Goal: Task Accomplishment & Management: Complete application form

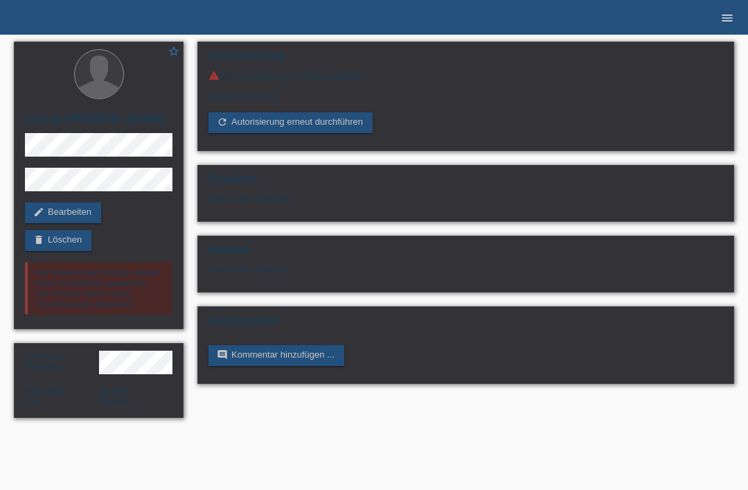
click at [738, 15] on link "menu" at bounding box center [727, 17] width 28 height 8
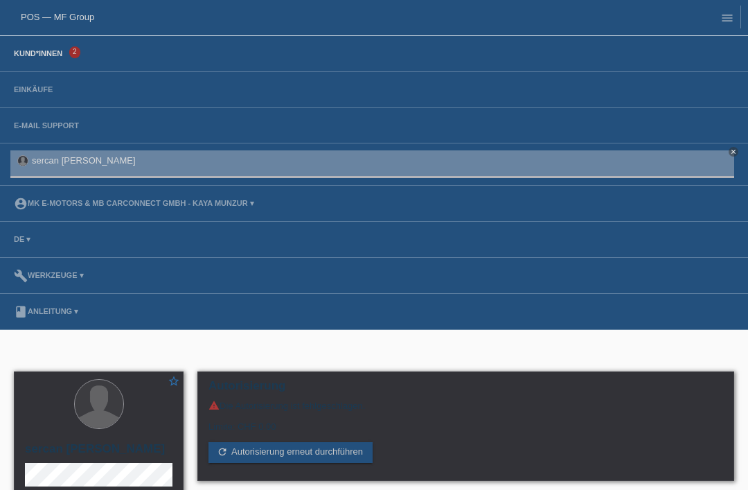
click at [50, 52] on link "Kund*innen" at bounding box center [38, 53] width 62 height 8
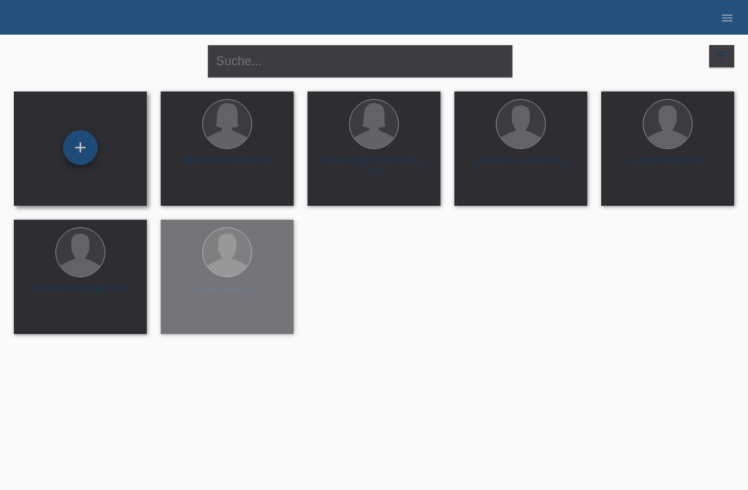
click at [79, 141] on div "+" at bounding box center [80, 148] width 33 height 24
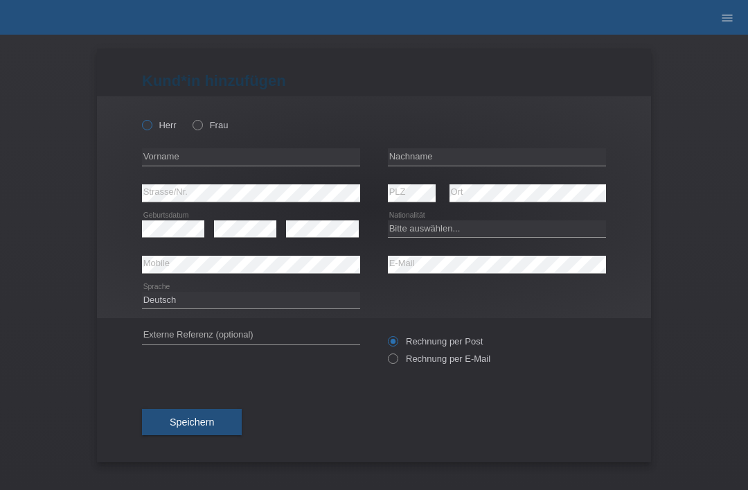
click at [140, 118] on icon at bounding box center [140, 118] width 0 height 0
click at [147, 124] on input "Herr" at bounding box center [146, 124] width 9 height 9
radio input "true"
click at [422, 159] on input "text" at bounding box center [497, 156] width 218 height 17
type input "Berisha"
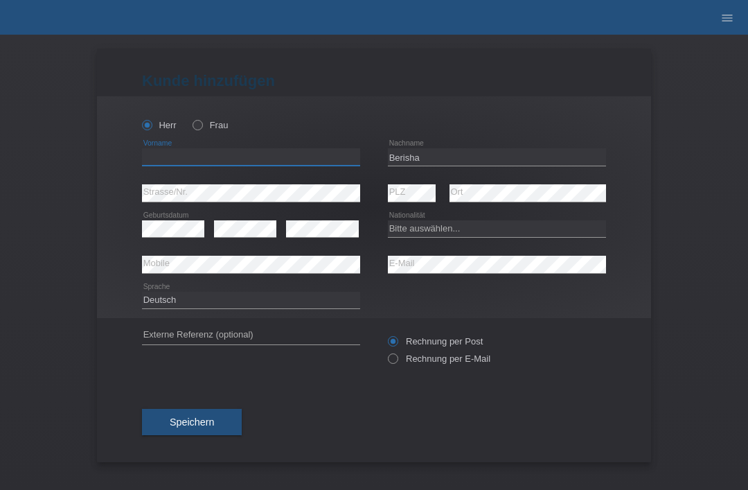
click at [264, 157] on input "text" at bounding box center [251, 156] width 218 height 17
type input "valon"
click at [490, 227] on select "Bitte auswählen... Schweiz Deutschland Liechtenstein Österreich ------------ Af…" at bounding box center [497, 228] width 218 height 17
select select "XK"
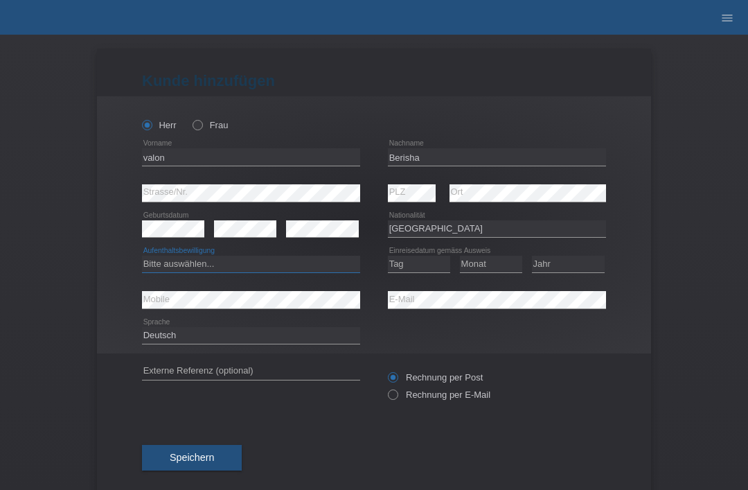
click at [261, 270] on select "Bitte auswählen... C B B - Flüchtlingsstatus Andere" at bounding box center [251, 264] width 218 height 17
select select "B"
click at [429, 269] on select "Tag 01 02 03 04 05 06 07 08 09 10 11" at bounding box center [419, 264] width 62 height 17
select select "07"
click at [491, 272] on select "Monat 01 02 03 04 05 06 07 08 09 10 11" at bounding box center [491, 264] width 62 height 17
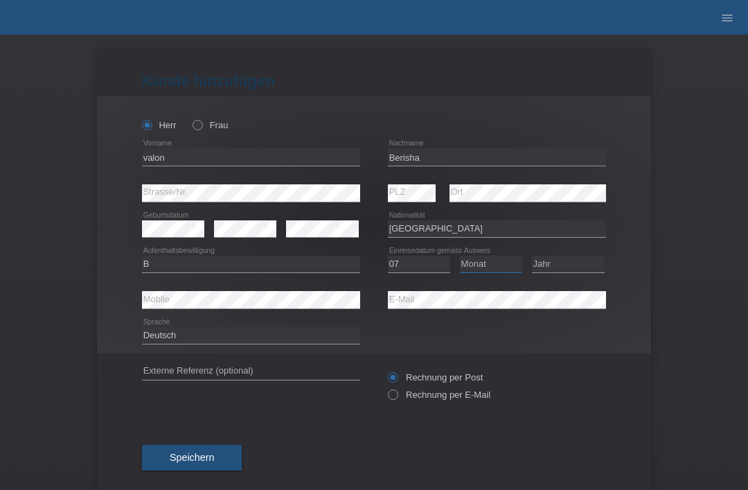
select select "08"
click at [587, 260] on select "Jahr 2025 2024 2023 2022 2021 2020 2019 2018 2017 2016 2015 2014 2013 2012 2011…" at bounding box center [568, 264] width 73 height 17
select select "1999"
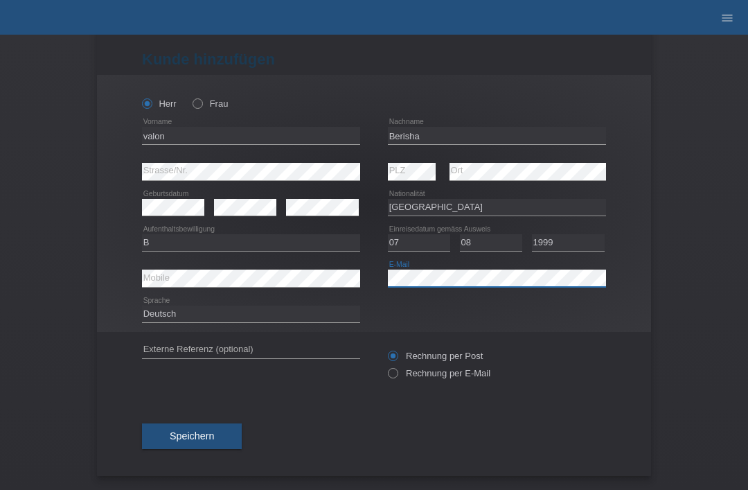
scroll to position [27, 0]
click at [197, 430] on span "Speichern" at bounding box center [192, 435] width 44 height 11
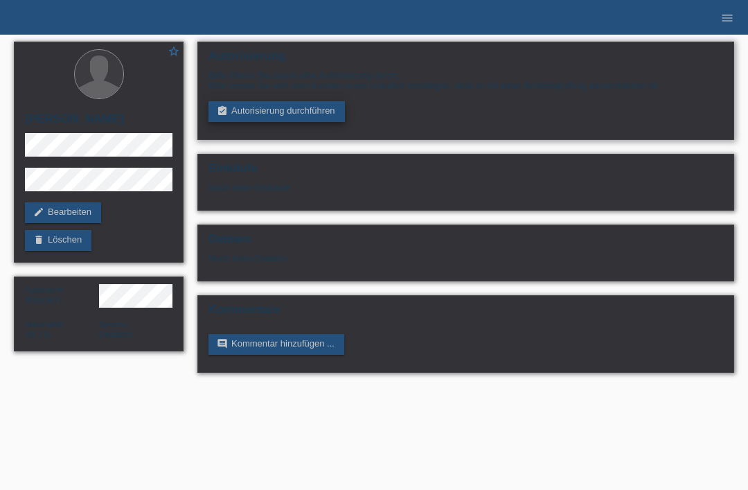
click at [270, 114] on link "assignment_turned_in Autorisierung durchführen" at bounding box center [277, 111] width 136 height 21
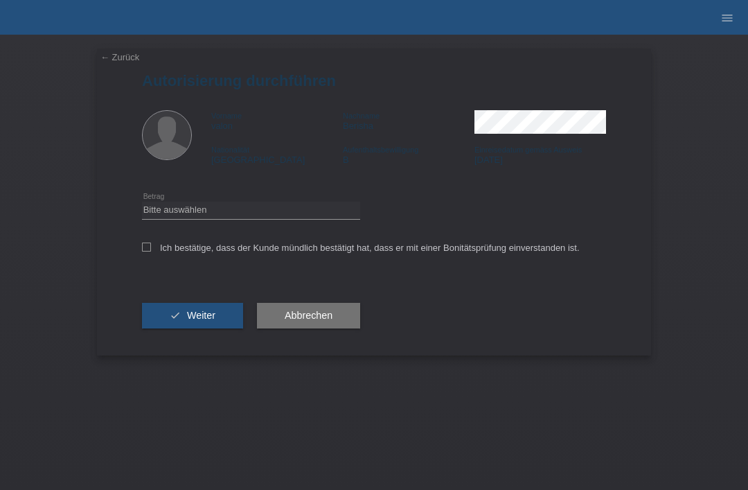
click at [170, 203] on div "Bitte auswählen CHF 1.00 - CHF 499.00 CHF 500.00 - CHF 1'999.00 CHF 2'000.00 - …" at bounding box center [251, 210] width 218 height 35
click at [154, 218] on select "Bitte auswählen CHF 1.00 - CHF 499.00 CHF 500.00 - CHF 1'999.00 CHF 2'000.00 - …" at bounding box center [251, 210] width 218 height 17
select select "3"
click at [147, 251] on icon at bounding box center [146, 246] width 9 height 9
click at [147, 251] on input "Ich bestätige, dass der Kunde mündlich bestätigt hat, dass er mit einer Bonität…" at bounding box center [146, 246] width 9 height 9
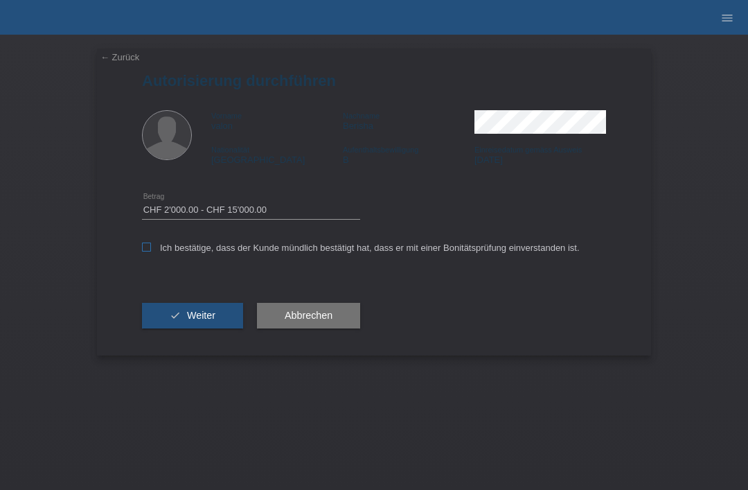
checkbox input "true"
click at [176, 321] on icon "check" at bounding box center [175, 315] width 11 height 11
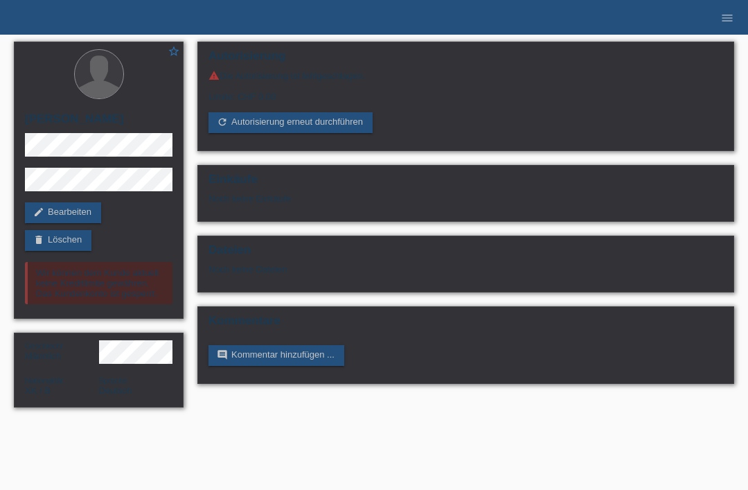
click at [743, 12] on ul "menu" at bounding box center [728, 17] width 42 height 35
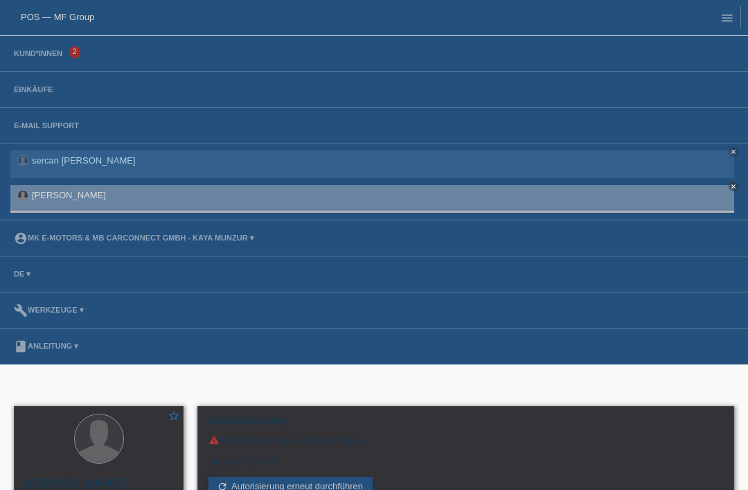
click at [30, 53] on link "Kund*innen" at bounding box center [38, 53] width 62 height 8
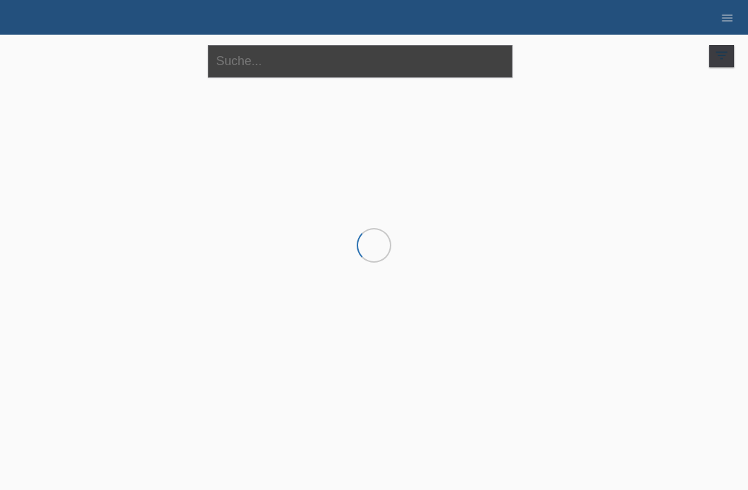
click at [345, 69] on input "text" at bounding box center [360, 61] width 305 height 33
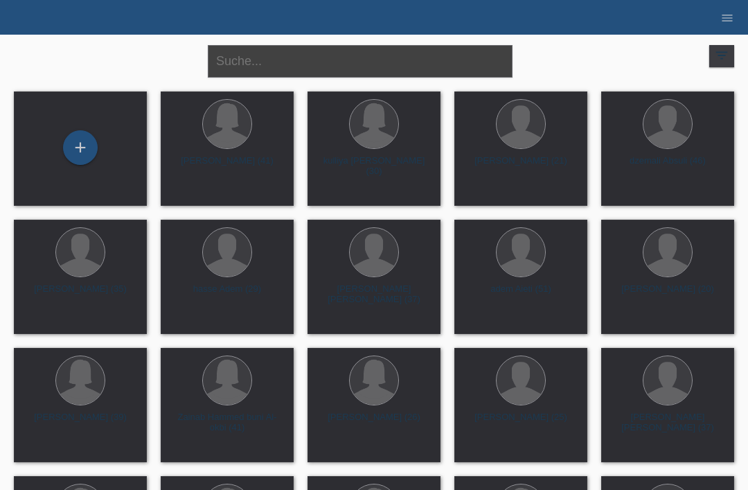
click at [277, 53] on input "text" at bounding box center [360, 61] width 305 height 33
click at [78, 157] on div "+" at bounding box center [80, 148] width 33 height 24
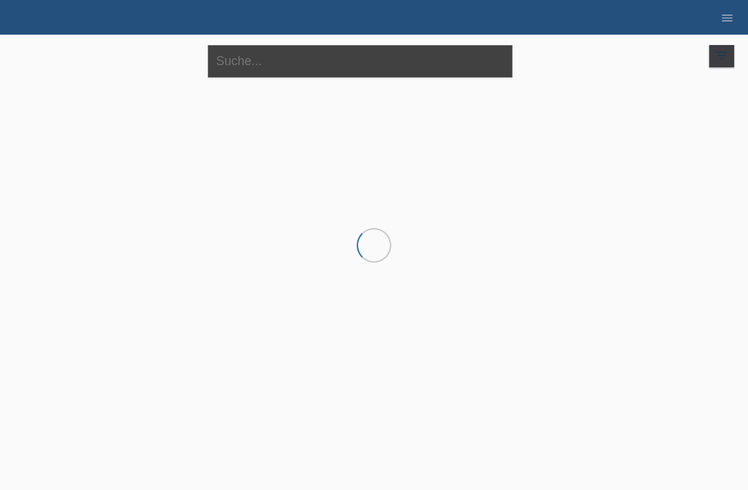
click at [260, 63] on input "text" at bounding box center [360, 61] width 305 height 33
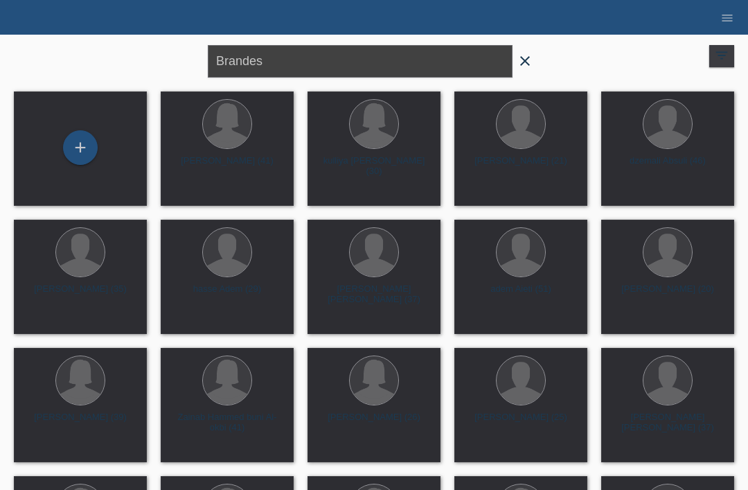
type input "Brandes"
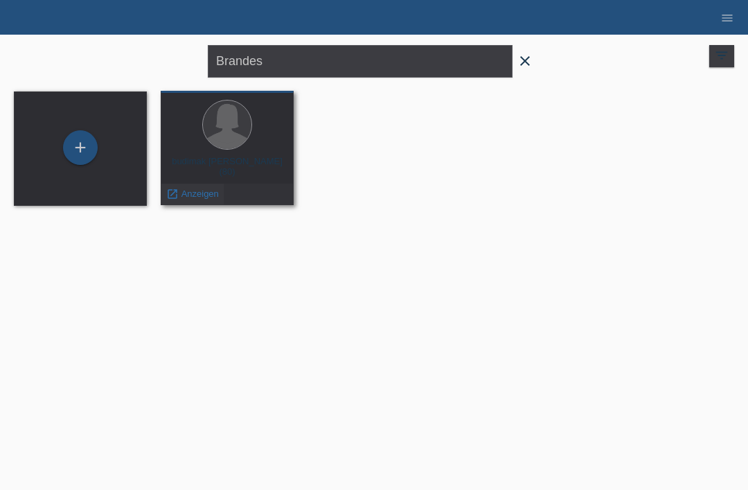
click at [189, 198] on span "Anzeigen" at bounding box center [199, 193] width 37 height 10
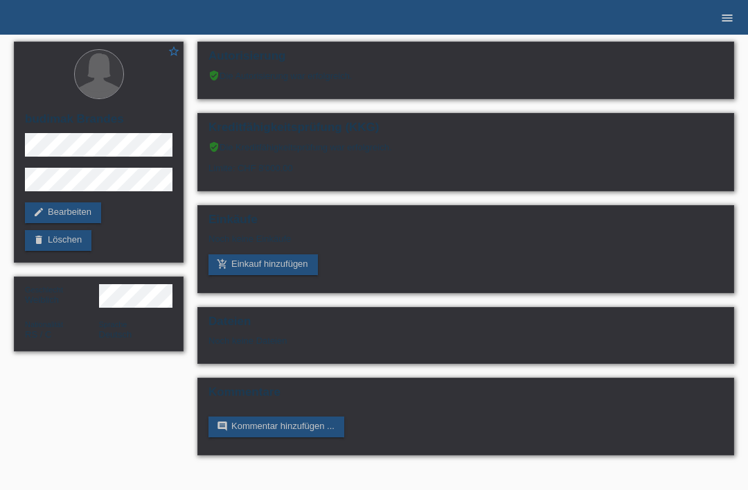
click at [725, 22] on icon "menu" at bounding box center [727, 18] width 14 height 14
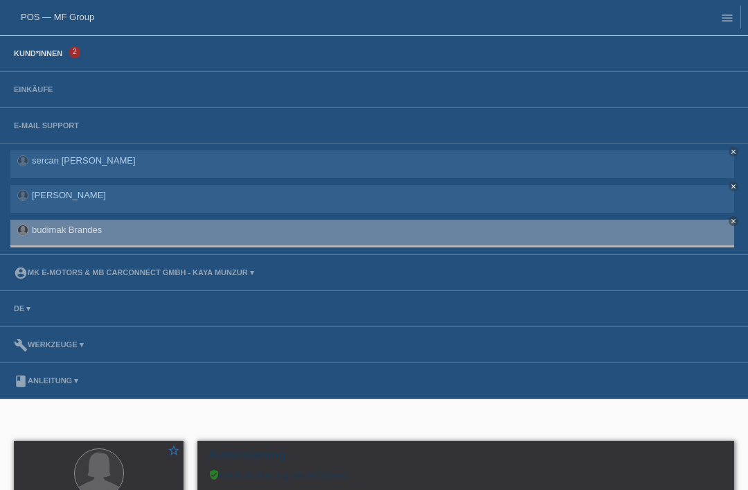
click at [54, 57] on link "Kund*innen" at bounding box center [38, 53] width 62 height 8
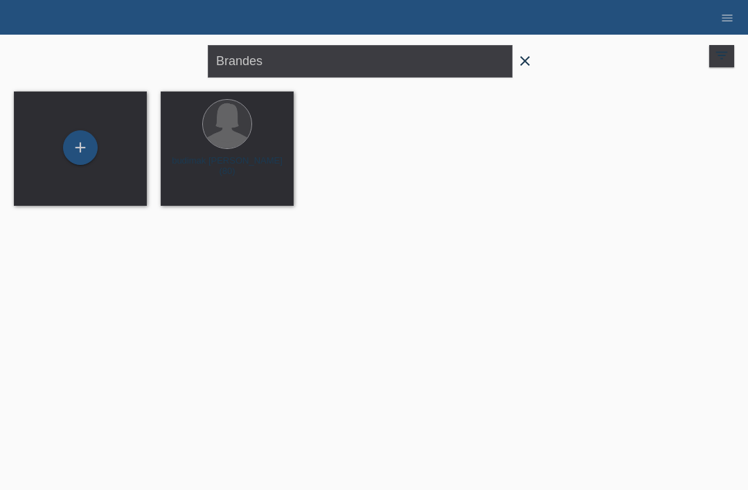
click at [535, 53] on span "close" at bounding box center [525, 62] width 28 height 21
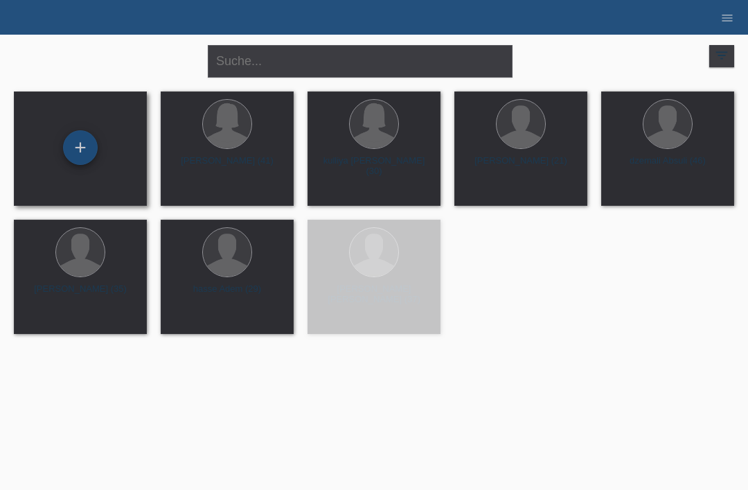
click at [94, 141] on div "+" at bounding box center [80, 148] width 33 height 24
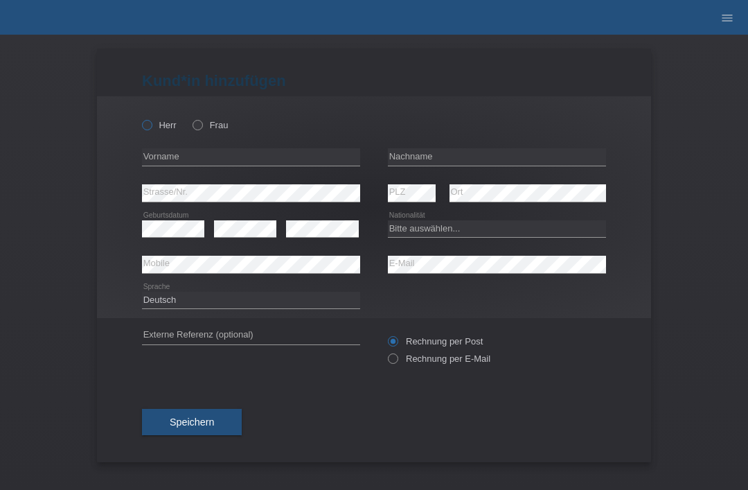
click at [154, 130] on label "Herr" at bounding box center [159, 125] width 35 height 10
click at [151, 129] on input "Herr" at bounding box center [146, 124] width 9 height 9
radio input "true"
click at [438, 161] on input "text" at bounding box center [497, 156] width 218 height 17
type input "Kolaj"
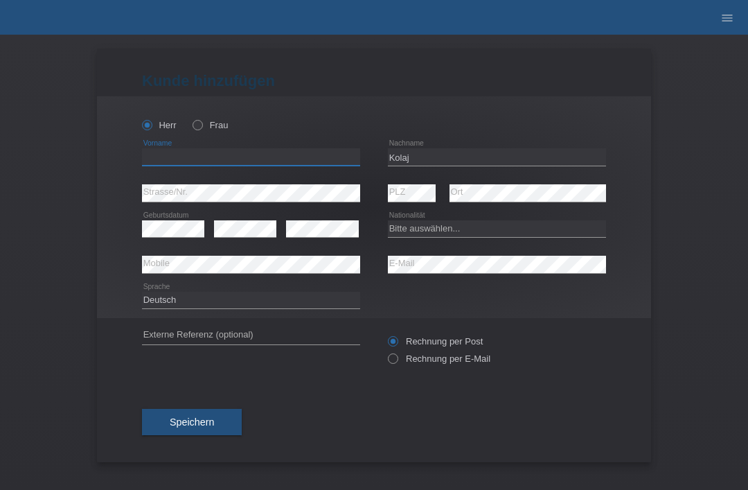
click at [249, 158] on input "text" at bounding box center [251, 156] width 218 height 17
type input "arben"
click at [461, 230] on select "Bitte auswählen... Schweiz Deutschland Liechtenstein Österreich ------------ Af…" at bounding box center [497, 228] width 218 height 17
select select "XK"
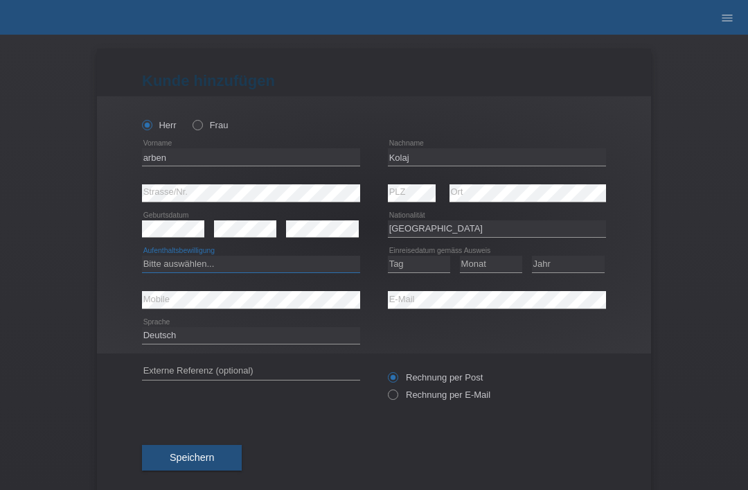
click at [269, 258] on select "Bitte auswählen... C B B - Flüchtlingsstatus Andere" at bounding box center [251, 264] width 218 height 17
select select "C"
click at [414, 269] on select "Tag 01 02 03 04 05 06 07 08 09 10 11" at bounding box center [419, 264] width 62 height 17
select select "11"
click at [494, 267] on select "Monat 01 02 03 04 05 06 07 08 09 10 11" at bounding box center [491, 264] width 62 height 17
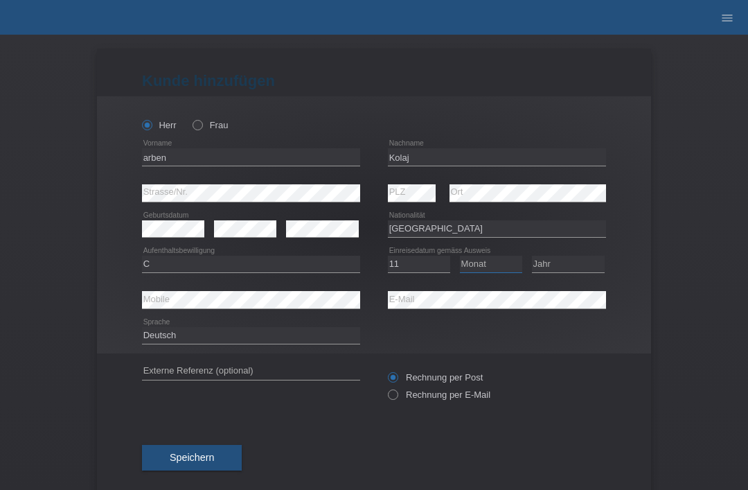
select select "09"
click at [589, 260] on select "Jahr 2025 2024 2023 2022 2021 2020 2019 2018 2017 2016 2015 2014 2013 2012 2011…" at bounding box center [568, 264] width 73 height 17
select select "1994"
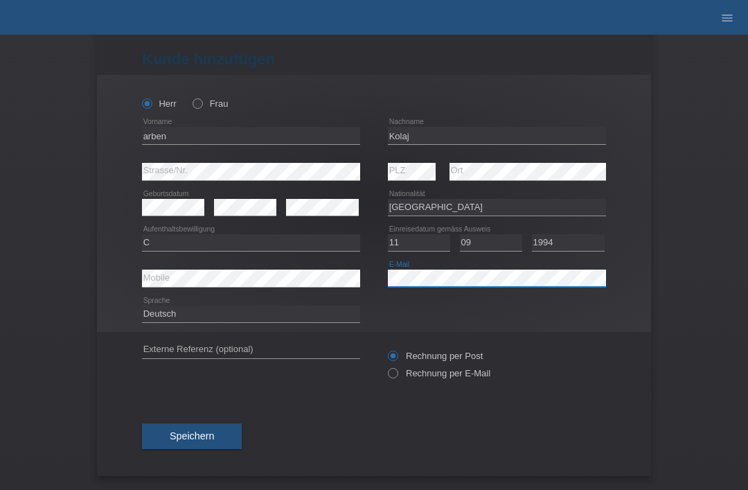
scroll to position [27, 0]
click at [204, 432] on span "Speichern" at bounding box center [192, 435] width 44 height 11
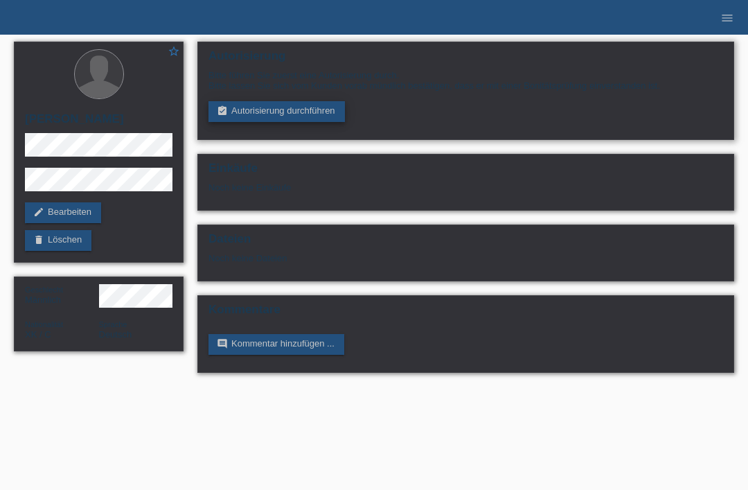
click at [251, 116] on link "assignment_turned_in Autorisierung durchführen" at bounding box center [277, 111] width 136 height 21
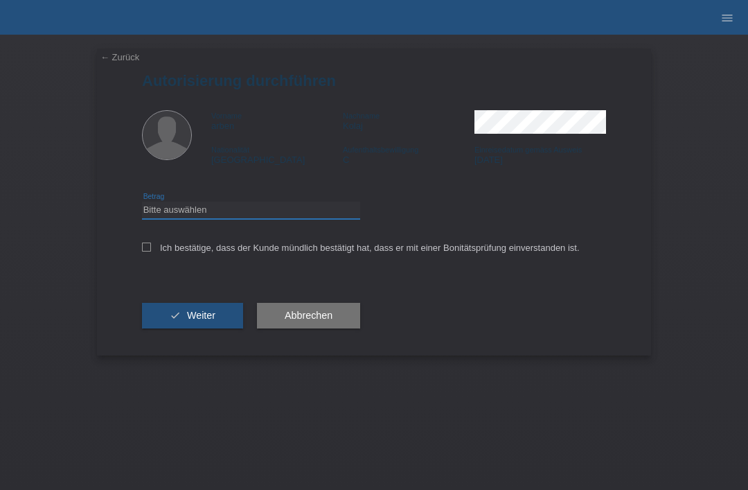
click at [160, 215] on select "Bitte auswählen CHF 1.00 - CHF 499.00 CHF 500.00 - CHF 1'999.00 CHF 2'000.00 - …" at bounding box center [251, 210] width 218 height 17
select select "3"
click at [143, 251] on input "Ich bestätige, dass der Kunde mündlich bestätigt hat, dass er mit einer Bonität…" at bounding box center [146, 246] width 9 height 9
checkbox input "true"
click at [158, 318] on button "check Weiter" at bounding box center [192, 316] width 101 height 26
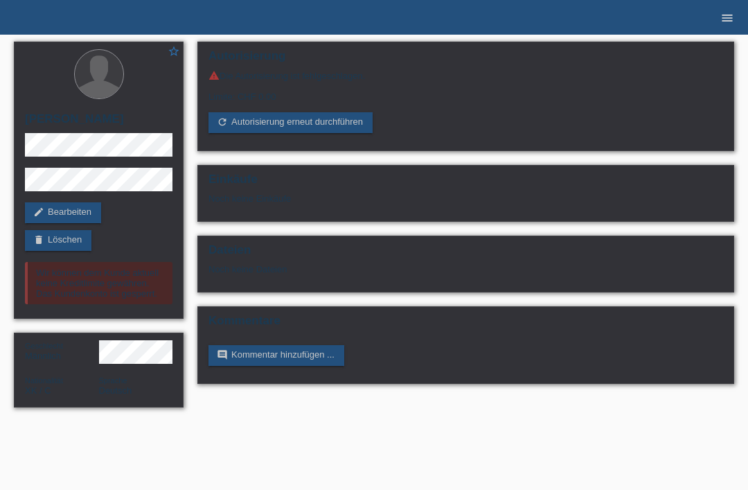
click at [722, 17] on icon "menu" at bounding box center [727, 18] width 14 height 14
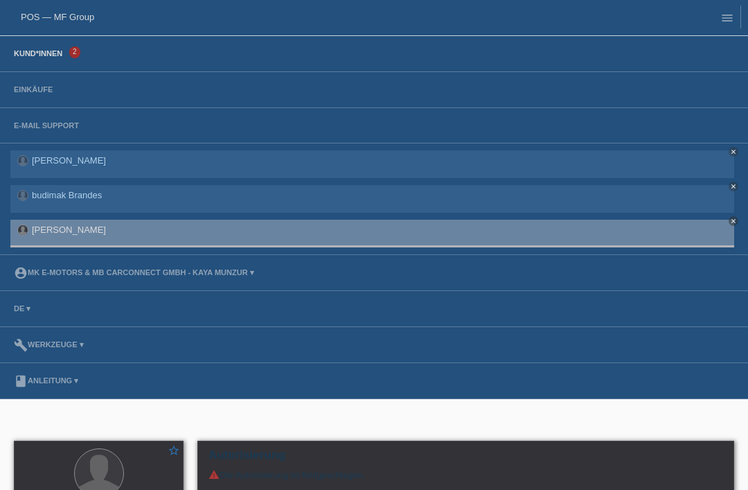
click at [30, 54] on link "Kund*innen" at bounding box center [38, 53] width 62 height 8
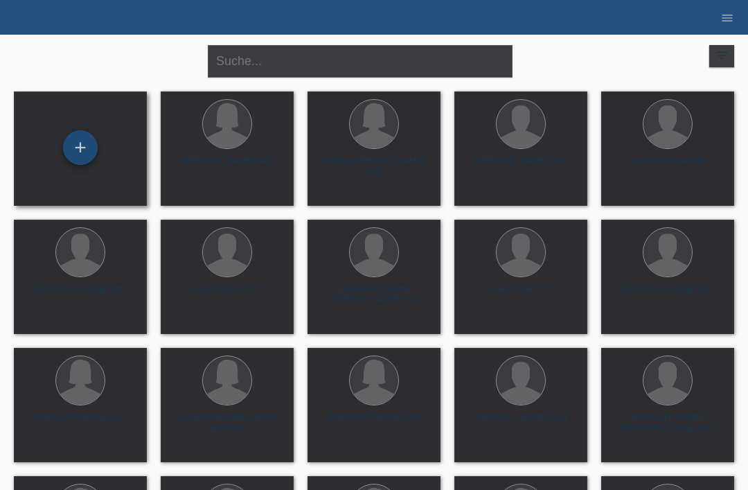
click at [80, 147] on div "+" at bounding box center [80, 148] width 33 height 24
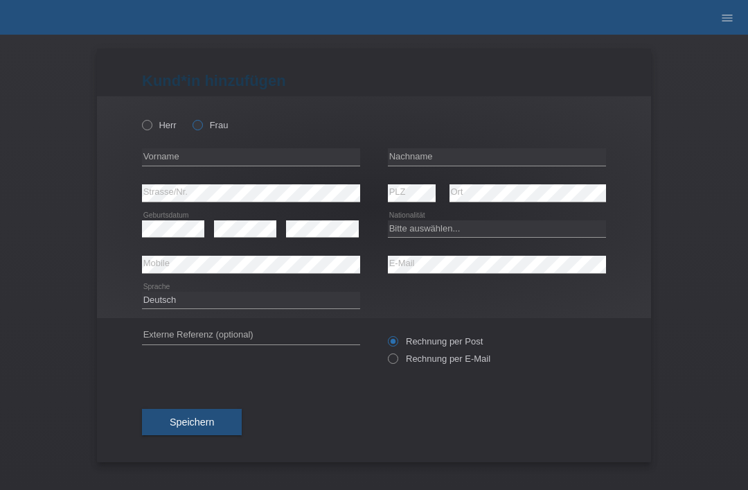
click at [190, 118] on icon at bounding box center [190, 118] width 0 height 0
click at [200, 125] on input "Frau" at bounding box center [197, 124] width 9 height 9
radio input "true"
click at [440, 156] on input "text" at bounding box center [497, 156] width 218 height 17
type input "Mohammadi"
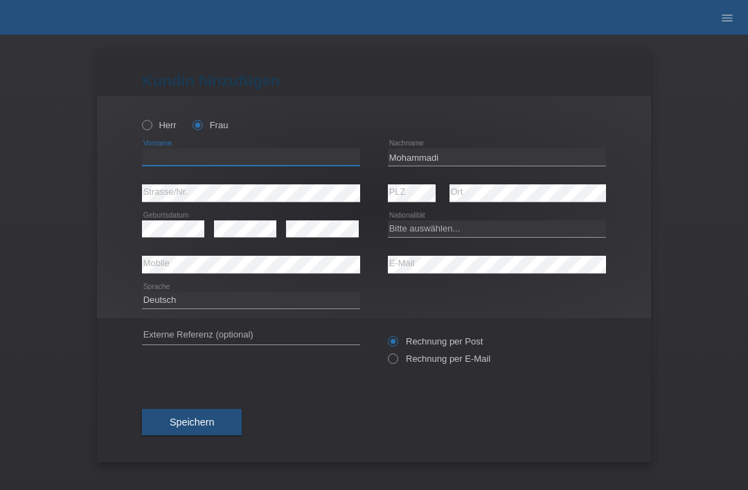
click at [260, 165] on input "text" at bounding box center [251, 156] width 218 height 17
type input "ragim"
click at [479, 229] on select "Bitte auswählen... Schweiz Deutschland Liechtenstein Österreich ------------ Af…" at bounding box center [497, 228] width 218 height 17
select select "AF"
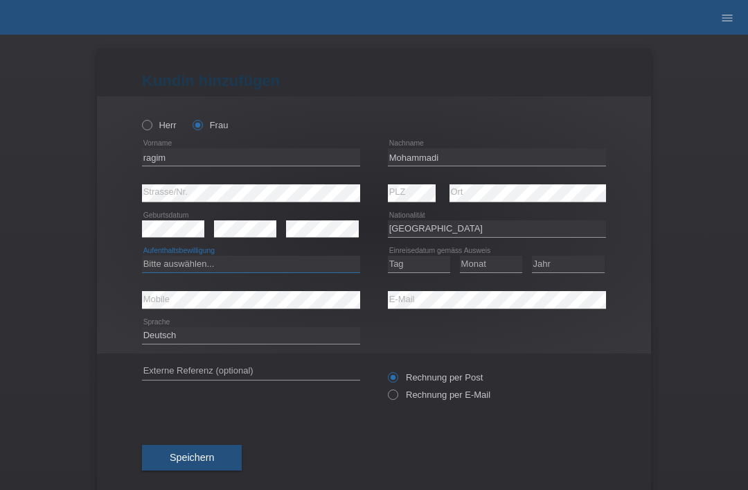
click at [279, 272] on select "Bitte auswählen... C B B - Flüchtlingsstatus Andere" at bounding box center [251, 264] width 218 height 17
select select "B"
click at [423, 267] on select "Tag 01 02 03 04 05 06 07 08 09 10 11" at bounding box center [419, 264] width 62 height 17
select select "20"
click at [494, 264] on select "Monat 01 02 03 04 05 06 07 08 09 10 11" at bounding box center [491, 264] width 62 height 17
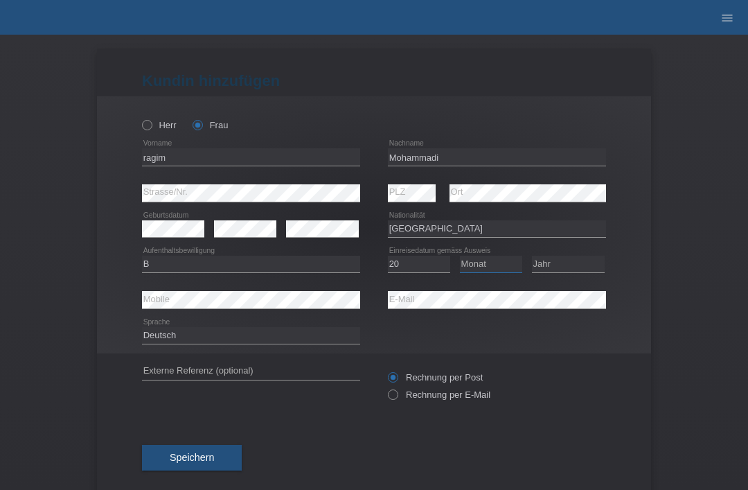
select select "05"
click at [572, 271] on select "Jahr 2025 2024 2023 2022 2021 2020 2019 2018 2017 2016 2015 2014 2013 2012 2011…" at bounding box center [568, 264] width 73 height 17
select select "2010"
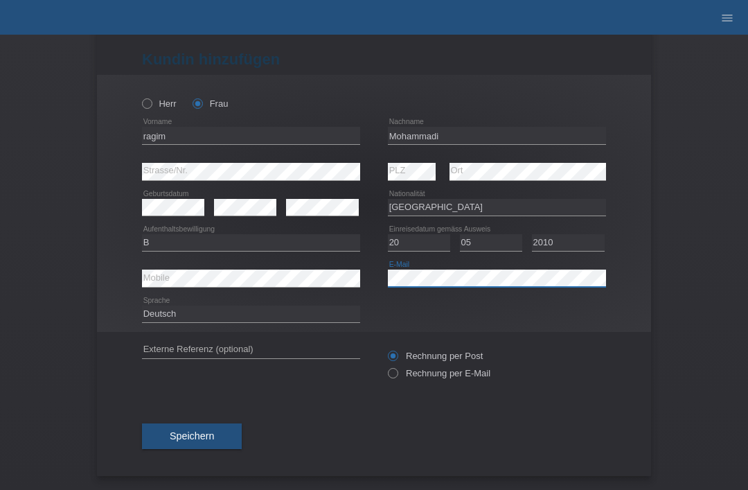
scroll to position [27, 0]
click at [173, 427] on button "Speichern" at bounding box center [192, 436] width 100 height 26
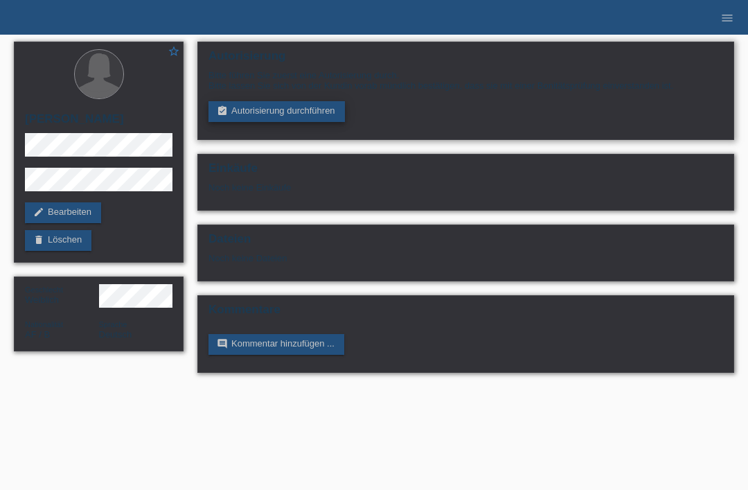
click at [278, 114] on link "assignment_turned_in Autorisierung durchführen" at bounding box center [277, 111] width 136 height 21
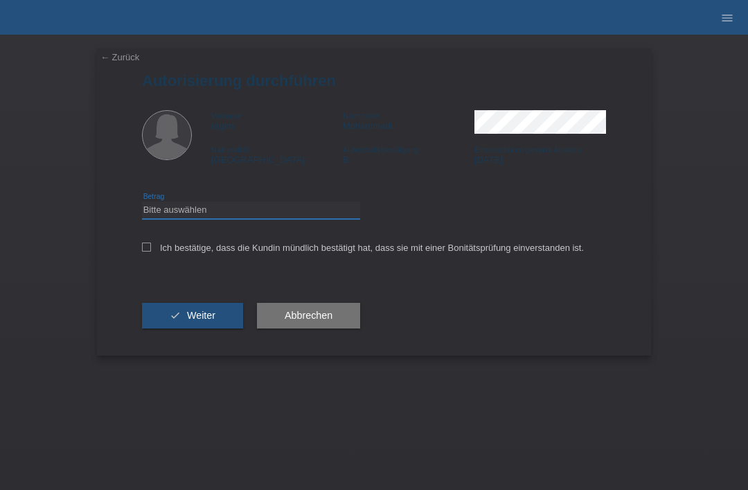
click at [166, 218] on select "Bitte auswählen CHF 1.00 - CHF 499.00 CHF 500.00 - CHF 1'999.00 CHF 2'000.00 - …" at bounding box center [251, 210] width 218 height 17
select select "3"
click at [143, 251] on icon at bounding box center [146, 246] width 9 height 9
click at [143, 251] on input "Ich bestätige, dass die Kundin mündlich bestätigt hat, dass sie mit einer Bonit…" at bounding box center [146, 246] width 9 height 9
checkbox input "true"
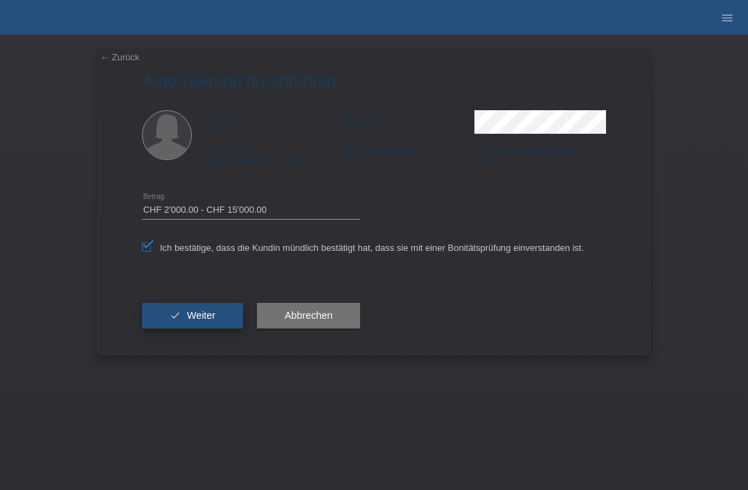
click at [172, 317] on icon "check" at bounding box center [175, 315] width 11 height 11
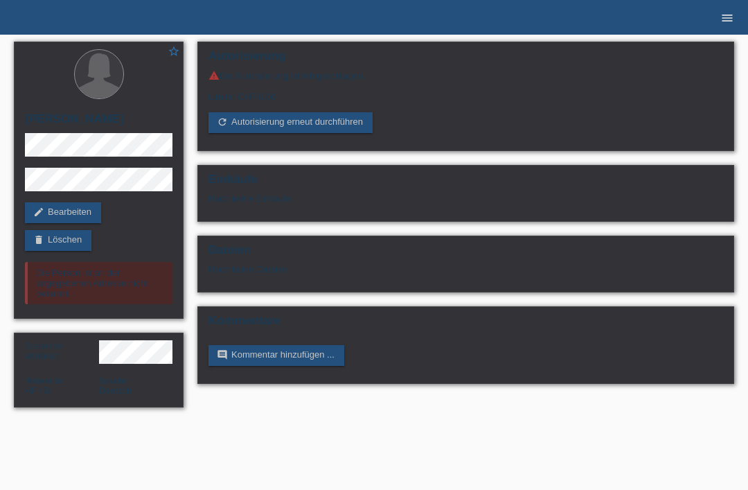
click at [725, 17] on icon "menu" at bounding box center [727, 18] width 14 height 14
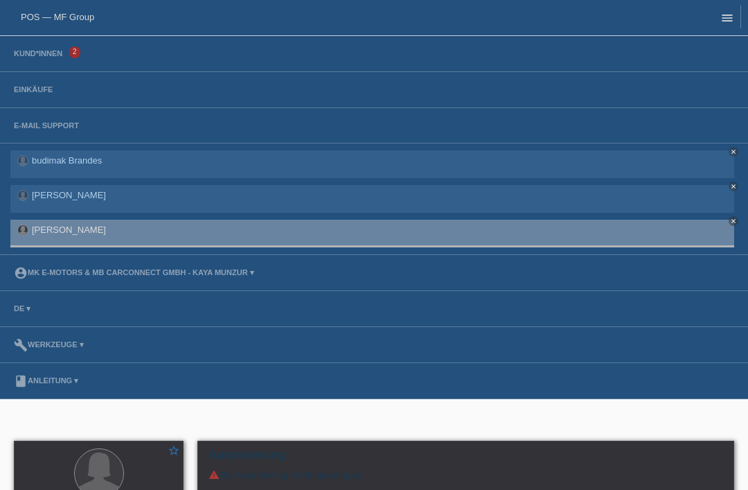
click at [721, 23] on icon "menu" at bounding box center [727, 18] width 14 height 14
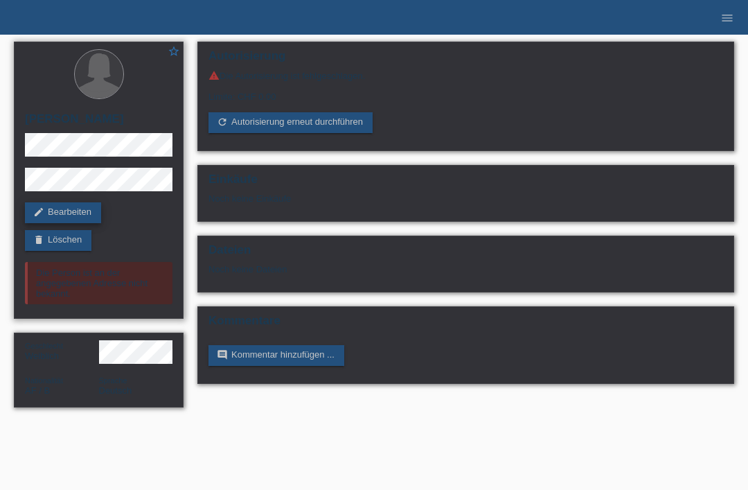
click at [60, 211] on link "edit Bearbeiten" at bounding box center [63, 212] width 76 height 21
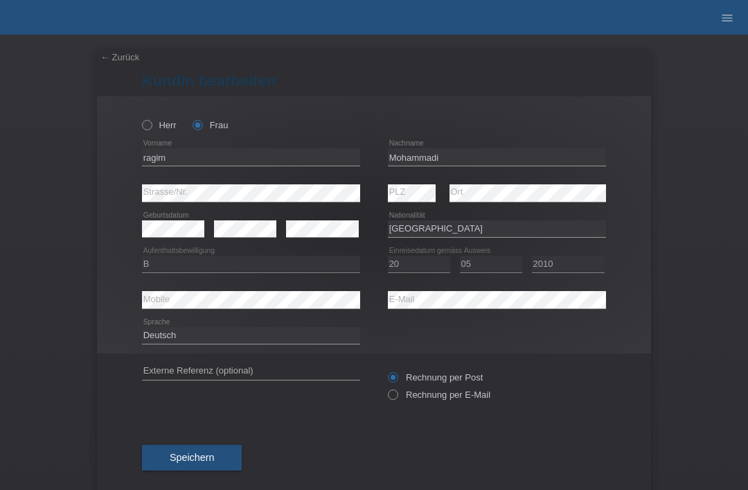
select select "AF"
select select "B"
select select "20"
select select "05"
select select "2010"
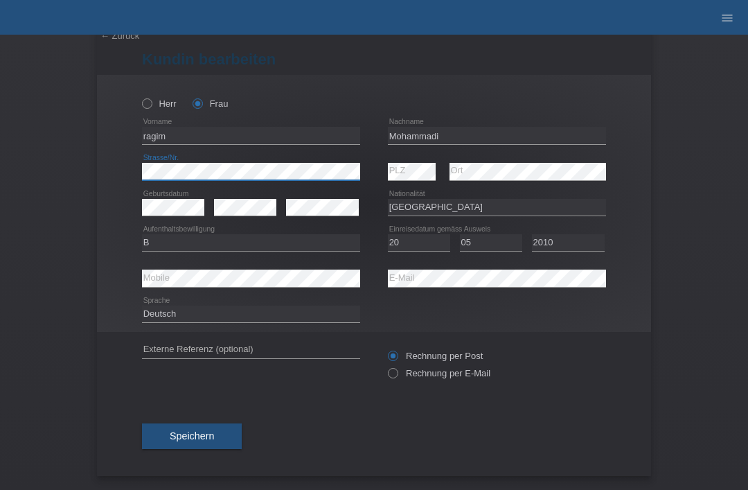
scroll to position [27, 0]
click at [176, 430] on span "Speichern" at bounding box center [192, 435] width 44 height 11
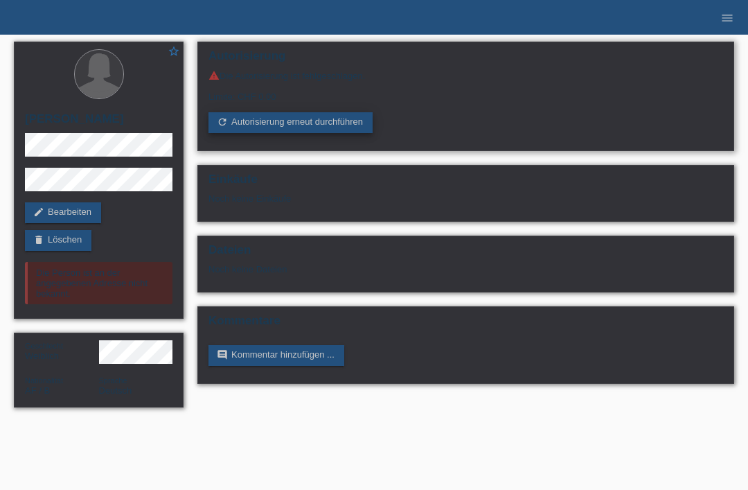
click at [252, 121] on link "refresh Autorisierung erneut durchführen" at bounding box center [291, 122] width 164 height 21
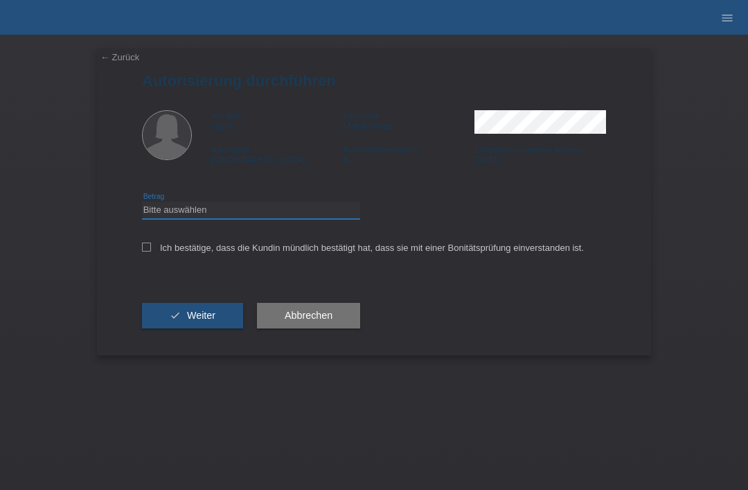
click at [177, 214] on select "Bitte auswählen CHF 1.00 - CHF 499.00 CHF 500.00 - CHF 1'999.00 CHF 2'000.00 - …" at bounding box center [251, 210] width 218 height 17
select select "3"
click at [143, 240] on div "Ich bestätige, dass die Kundin mündlich bestätigt hat, dass sie mit einer Bonit…" at bounding box center [374, 252] width 464 height 47
click at [145, 247] on icon at bounding box center [146, 246] width 9 height 9
click at [145, 247] on input "Ich bestätige, dass die Kundin mündlich bestätigt hat, dass sie mit einer Bonit…" at bounding box center [146, 246] width 9 height 9
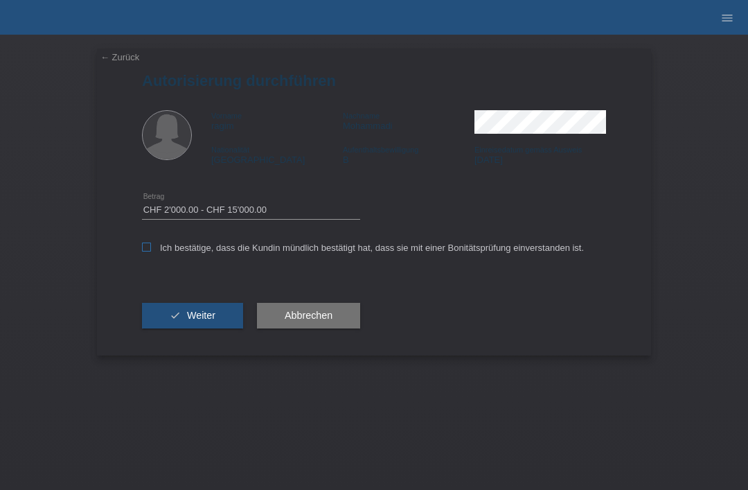
checkbox input "true"
click at [179, 310] on button "check Weiter" at bounding box center [192, 316] width 101 height 26
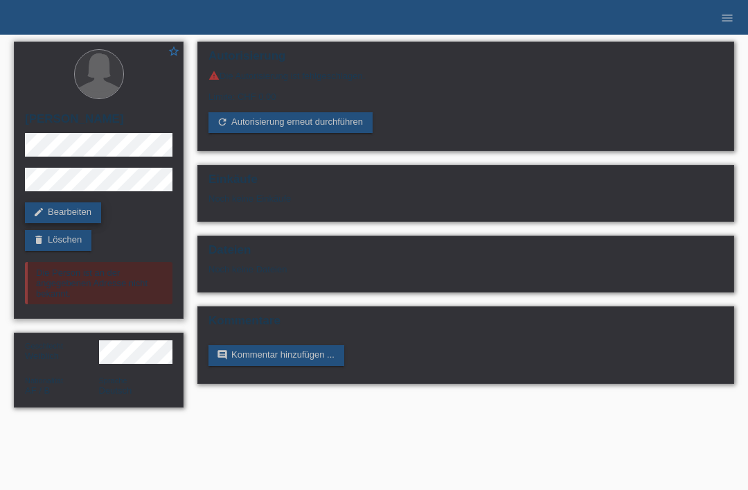
click at [61, 216] on link "edit Bearbeiten" at bounding box center [63, 212] width 76 height 21
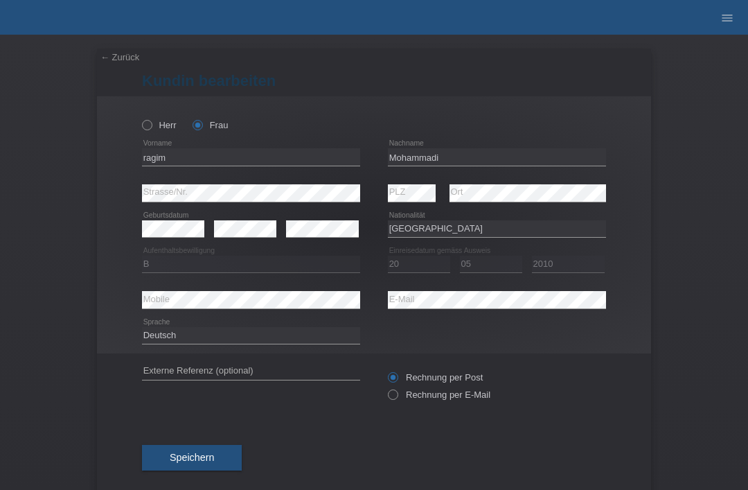
select select "AF"
select select "B"
select select "20"
select select "05"
select select "2010"
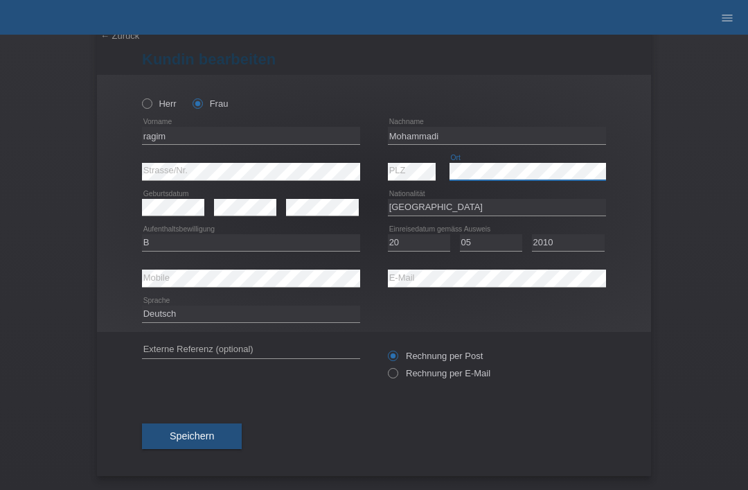
scroll to position [27, 0]
click at [168, 427] on button "Speichern" at bounding box center [192, 436] width 100 height 26
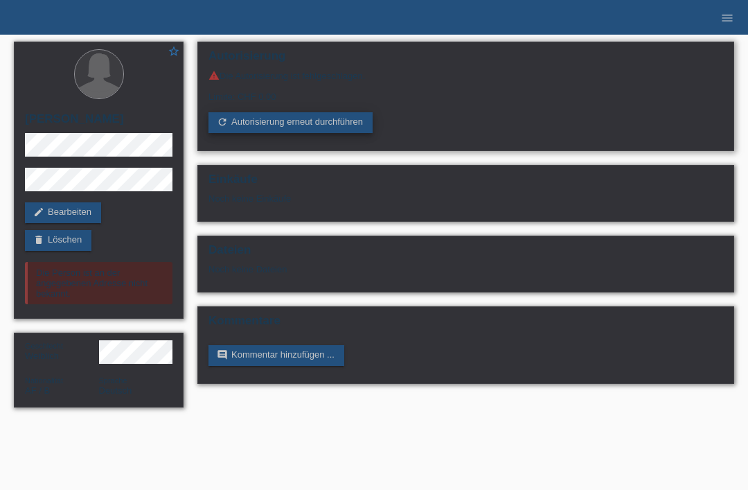
click at [280, 130] on link "refresh Autorisierung erneut durchführen" at bounding box center [291, 122] width 164 height 21
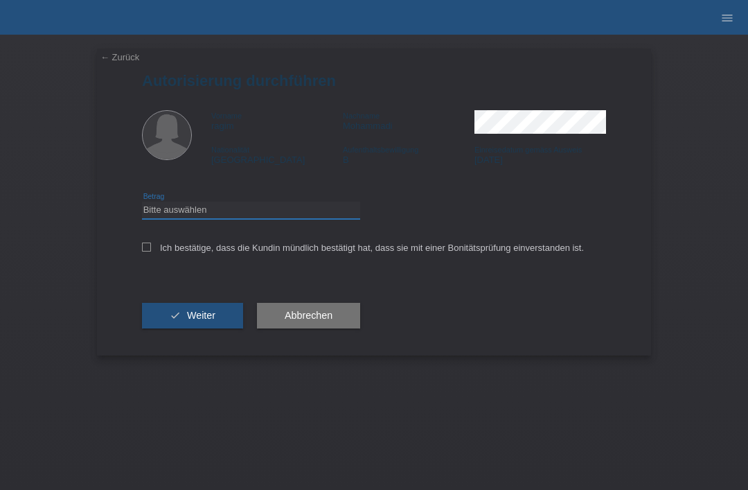
click at [184, 218] on select "Bitte auswählen CHF 1.00 - CHF 499.00 CHF 500.00 - CHF 1'999.00 CHF 2'000.00 - …" at bounding box center [251, 210] width 218 height 17
select select "3"
click at [144, 249] on icon at bounding box center [146, 246] width 9 height 9
click at [144, 249] on input "Ich bestätige, dass die Kundin mündlich bestätigt hat, dass sie mit einer Bonit…" at bounding box center [146, 246] width 9 height 9
checkbox input "true"
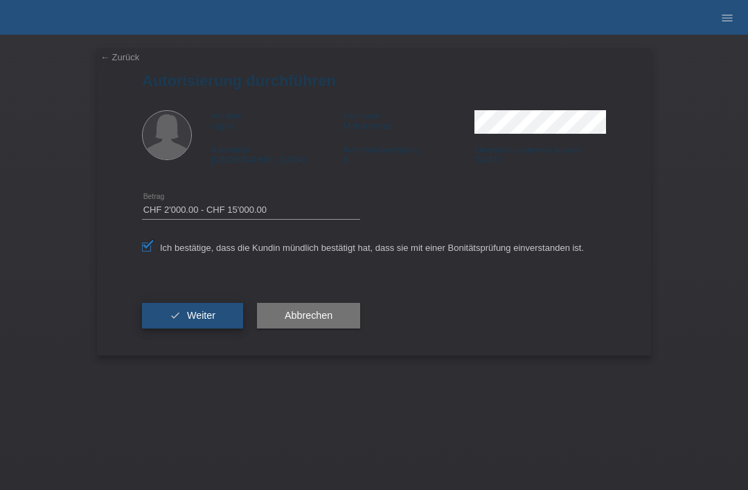
click at [168, 312] on button "check Weiter" at bounding box center [192, 316] width 101 height 26
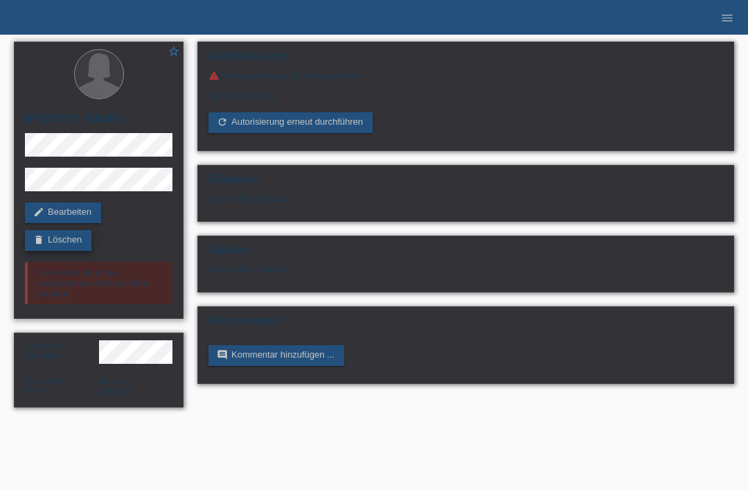
click at [44, 239] on link "delete Löschen" at bounding box center [58, 240] width 67 height 21
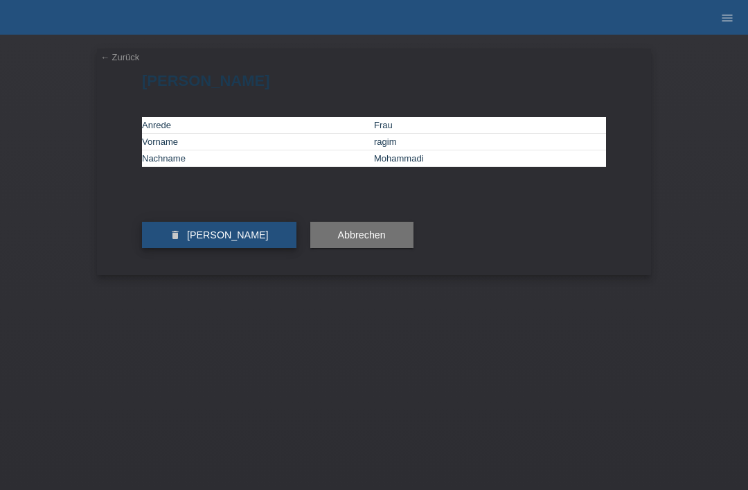
click at [195, 240] on span "Kundin löschen" at bounding box center [228, 234] width 82 height 11
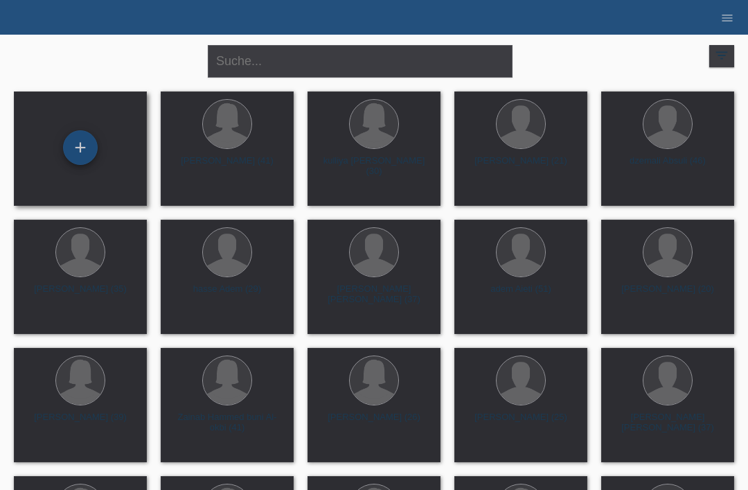
click at [87, 137] on div "+" at bounding box center [80, 148] width 33 height 24
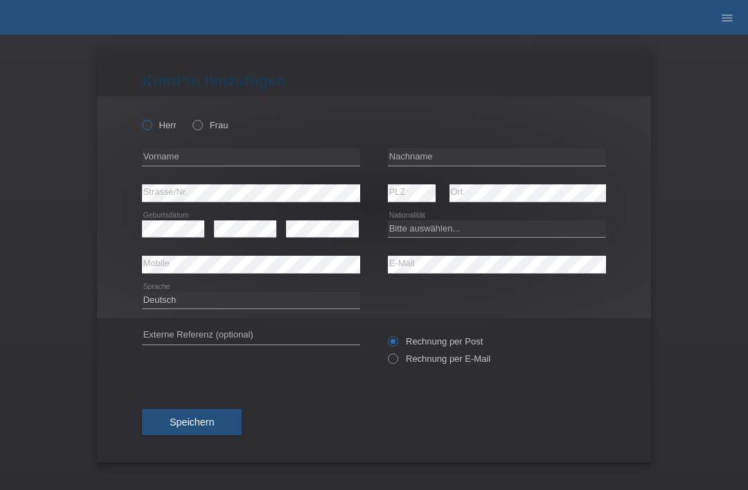
click at [140, 118] on icon at bounding box center [140, 118] width 0 height 0
click at [147, 121] on input "Herr" at bounding box center [146, 124] width 9 height 9
radio input "true"
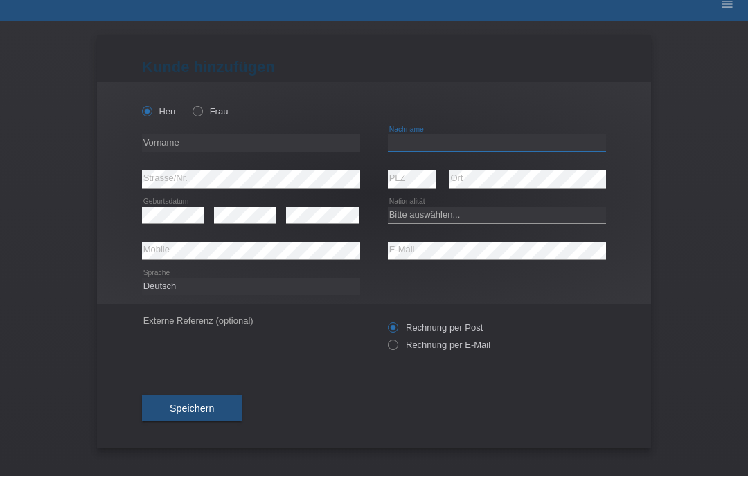
click at [477, 148] on input "text" at bounding box center [497, 156] width 218 height 17
type input "mohammadi"
click at [249, 148] on input "text" at bounding box center [251, 156] width 218 height 17
type input "fayek"
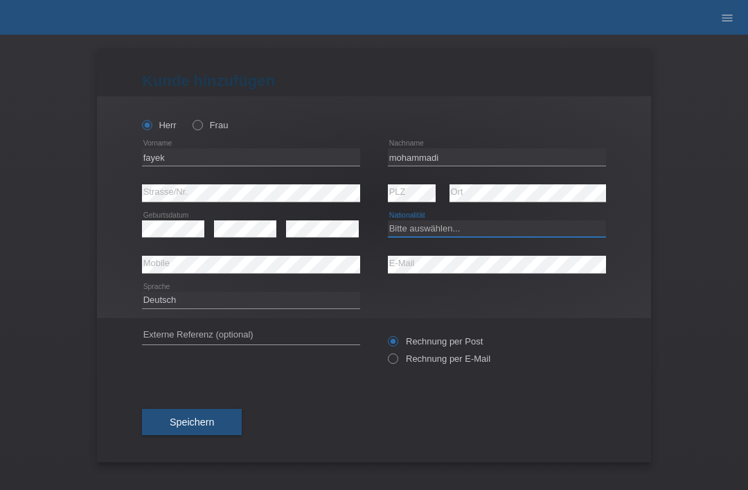
click at [475, 229] on select "Bitte auswählen... Schweiz Deutschland Liechtenstein Österreich ------------ Af…" at bounding box center [497, 228] width 218 height 17
select select "AF"
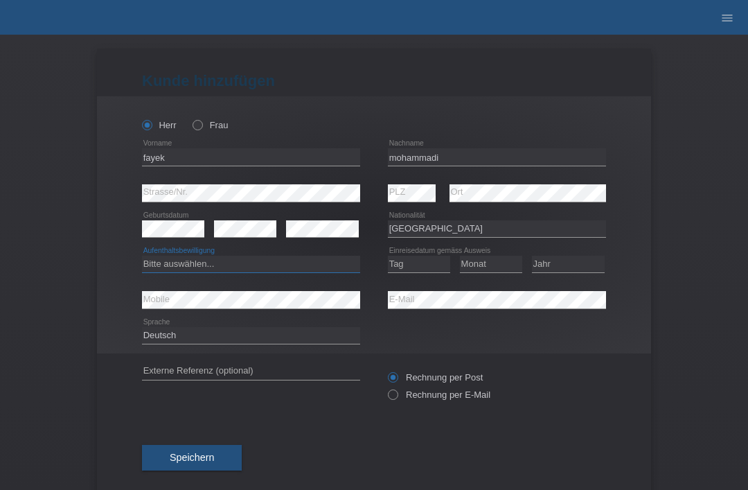
click at [287, 266] on select "Bitte auswählen... C B B - Flüchtlingsstatus Andere" at bounding box center [251, 264] width 218 height 17
select select "B"
click at [423, 267] on select "Tag 01 02 03 04 05 06 07 08 09 10 11" at bounding box center [419, 264] width 62 height 17
select select "20"
click at [490, 269] on select "Monat 01 02 03 04 05 06 07 08 09 10 11" at bounding box center [491, 264] width 62 height 17
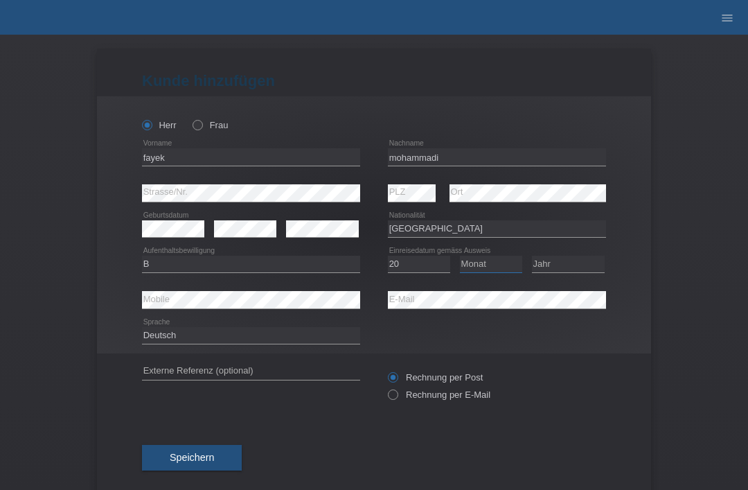
click at [487, 269] on select "Monat 01 02 03 04 05 06 07 08 09 10 11" at bounding box center [491, 264] width 62 height 17
select select "05"
click at [566, 266] on select "Jahr 2025 2024 2023 2022 2021 2020 2019 2018 2017 2016 2015 2014 2013 2012 2011…" at bounding box center [568, 264] width 73 height 17
select select "2010"
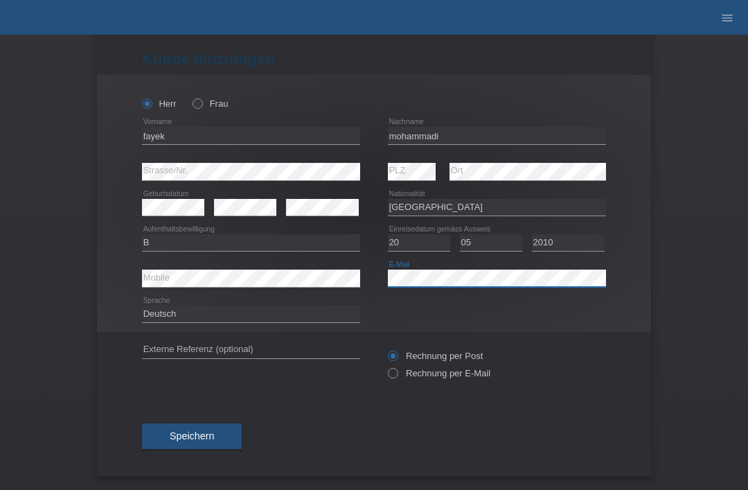
scroll to position [27, 0]
click at [215, 423] on button "Speichern" at bounding box center [192, 436] width 100 height 26
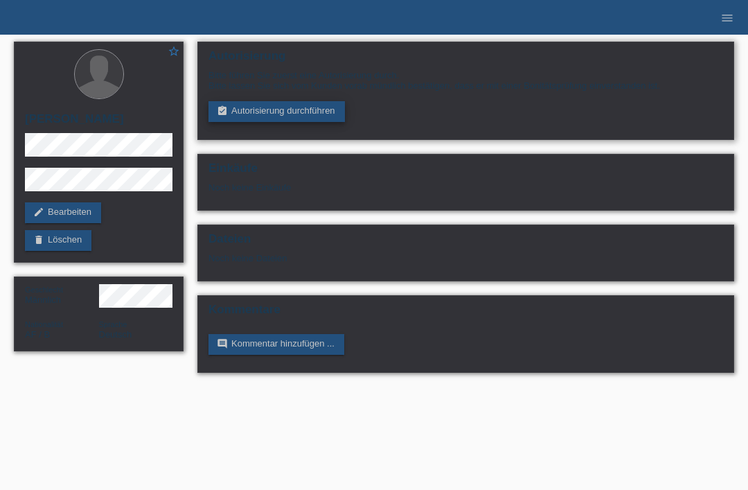
click at [263, 114] on link "assignment_turned_in Autorisierung durchführen" at bounding box center [277, 111] width 136 height 21
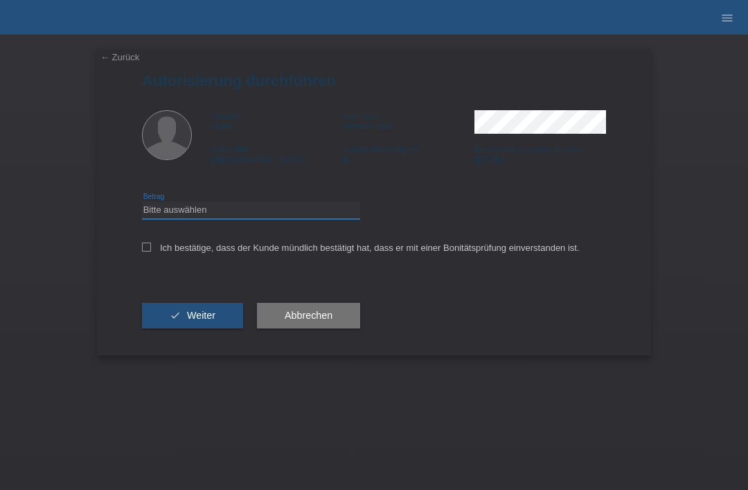
click at [179, 217] on select "Bitte auswählen CHF 1.00 - CHF 499.00 CHF 500.00 - CHF 1'999.00 CHF 2'000.00 - …" at bounding box center [251, 210] width 218 height 17
select select "3"
click at [145, 251] on icon at bounding box center [146, 246] width 9 height 9
click at [145, 251] on input "Ich bestätige, dass der Kunde mündlich bestätigt hat, dass er mit einer Bonität…" at bounding box center [146, 246] width 9 height 9
checkbox input "true"
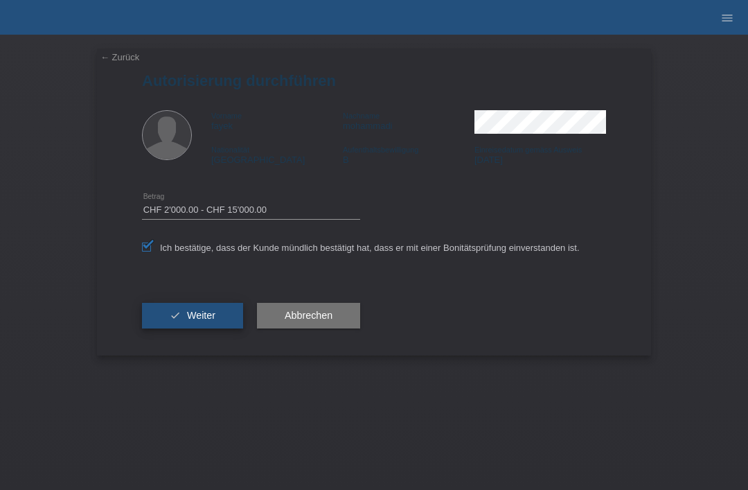
click at [170, 321] on icon "check" at bounding box center [175, 315] width 11 height 11
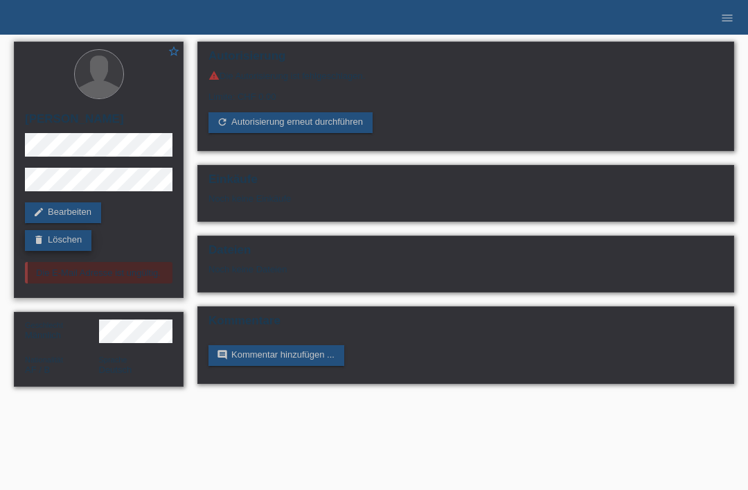
click at [64, 235] on link "delete Löschen" at bounding box center [58, 240] width 67 height 21
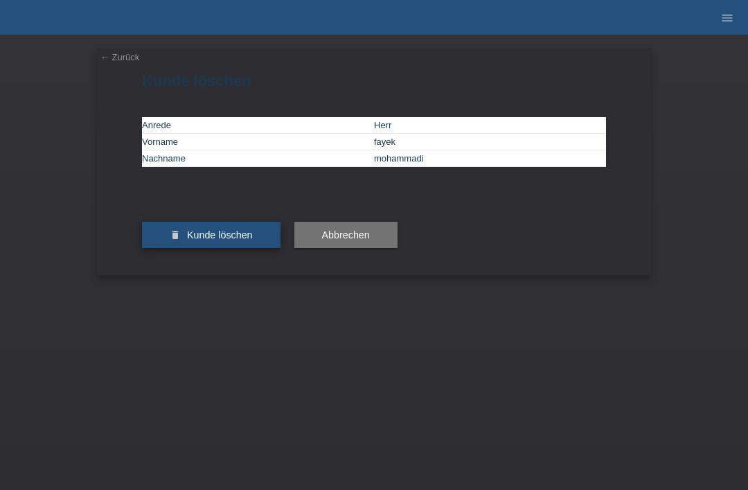
click at [180, 240] on icon "delete" at bounding box center [175, 234] width 11 height 11
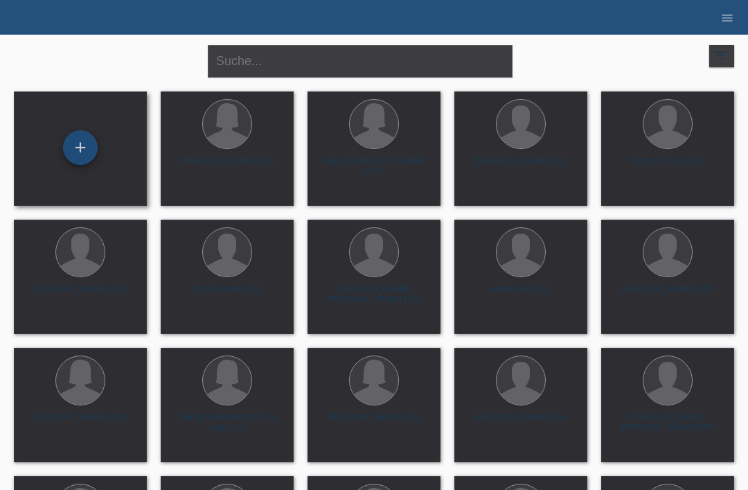
click at [85, 148] on div "+" at bounding box center [80, 148] width 33 height 24
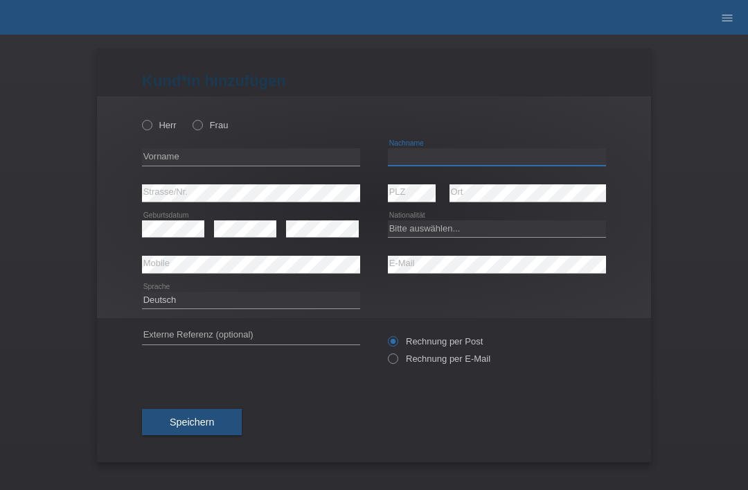
click at [440, 161] on input "text" at bounding box center [497, 156] width 218 height 17
type input "Mohammadi"
click at [256, 143] on div "error Vorname" at bounding box center [251, 157] width 218 height 36
click at [274, 165] on input "text" at bounding box center [251, 156] width 218 height 17
type input "Fayek"
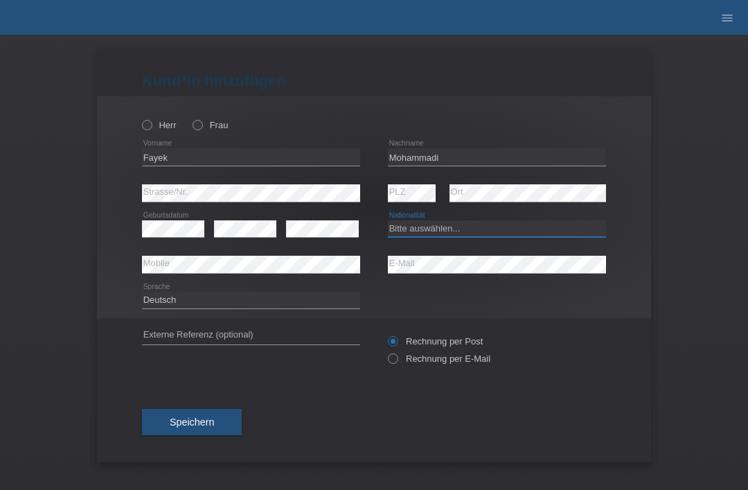
click at [437, 223] on select "Bitte auswählen... Schweiz Deutschland Liechtenstein Österreich ------------ Af…" at bounding box center [497, 228] width 218 height 17
select select "AF"
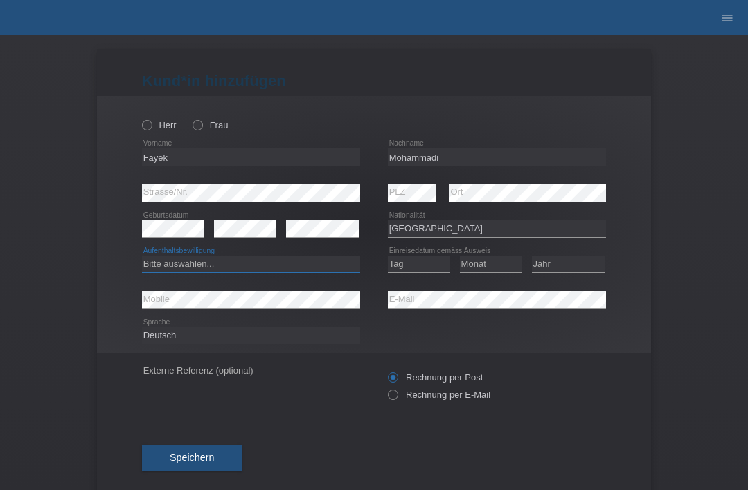
click at [276, 268] on select "Bitte auswählen... C B B - Flüchtlingsstatus Andere" at bounding box center [251, 264] width 218 height 17
select select "B"
click at [429, 272] on select "Tag 01 02 03 04 05 06 07 08 09 10 11" at bounding box center [419, 264] width 62 height 17
select select "20"
click at [480, 262] on select "Monat 01 02 03 04 05 06 07 08 09 10 11" at bounding box center [491, 264] width 62 height 17
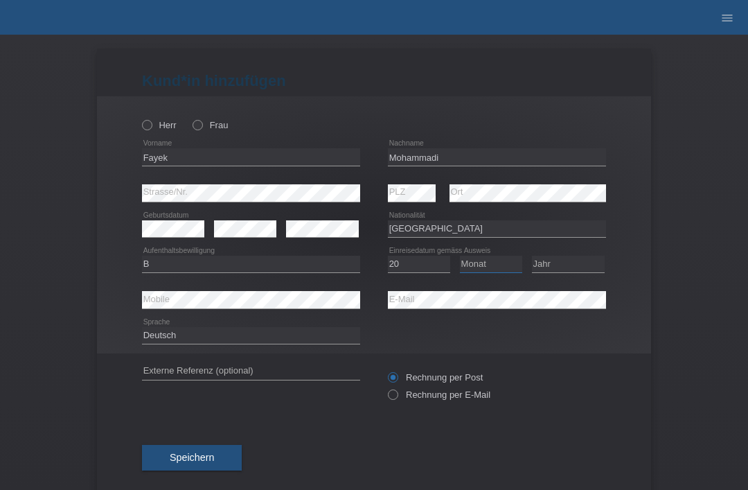
select select "05"
click at [572, 265] on select "Jahr 2025 2024 2023 2022 2021 2020 2019 2018 2017 2016 2015 2014 2013 2012 2011…" at bounding box center [568, 264] width 73 height 17
select select "2010"
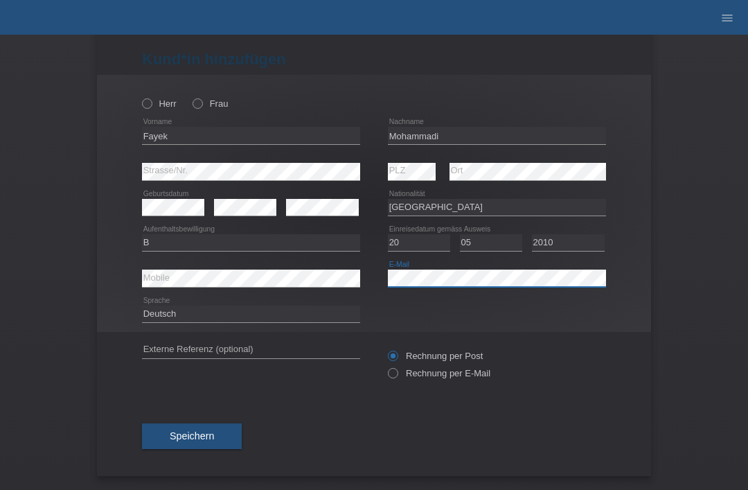
scroll to position [27, 0]
click at [140, 96] on icon at bounding box center [140, 96] width 0 height 0
click at [151, 98] on input "Herr" at bounding box center [146, 102] width 9 height 9
radio input "true"
click at [223, 429] on button "Speichern" at bounding box center [192, 436] width 100 height 26
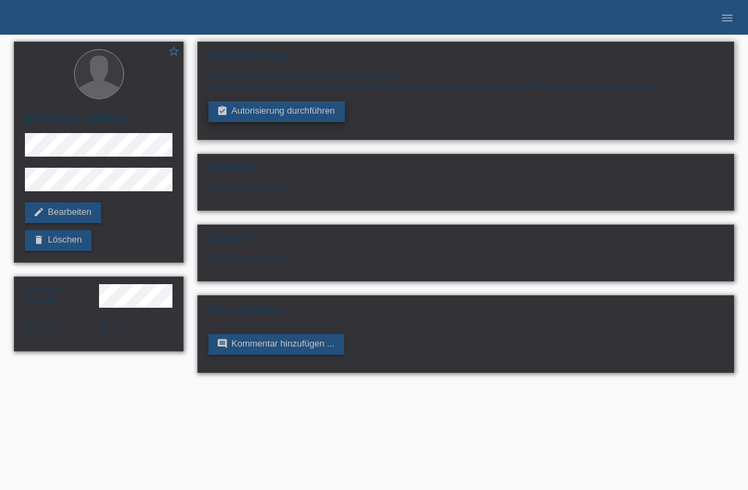
click at [296, 105] on link "assignment_turned_in Autorisierung durchführen" at bounding box center [277, 111] width 136 height 21
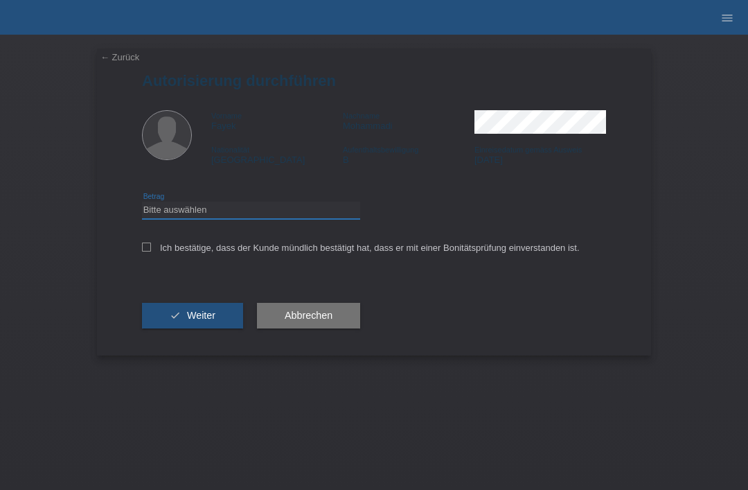
click at [265, 218] on select "Bitte auswählen CHF 1.00 - CHF 499.00 CHF 500.00 - CHF 1'999.00 CHF 2'000.00 - …" at bounding box center [251, 210] width 218 height 17
select select "3"
click at [143, 251] on icon at bounding box center [146, 246] width 9 height 9
click at [143, 251] on input "Ich bestätige, dass der Kunde mündlich bestätigt hat, dass er mit einer Bonität…" at bounding box center [146, 246] width 9 height 9
checkbox input "true"
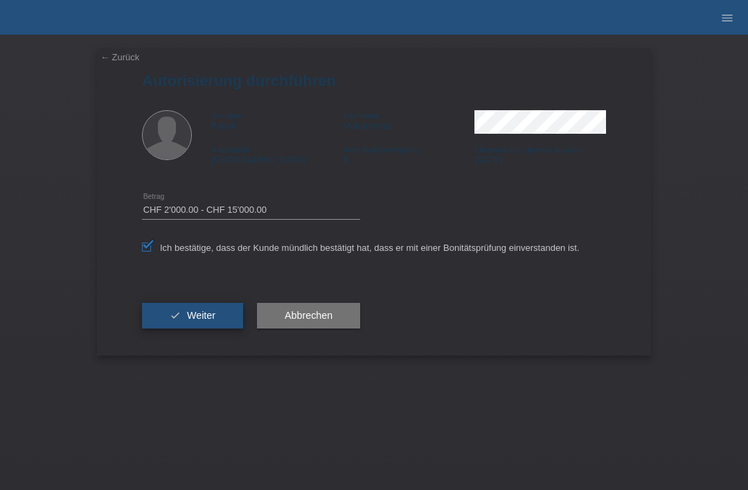
click at [184, 321] on button "check Weiter" at bounding box center [192, 316] width 101 height 26
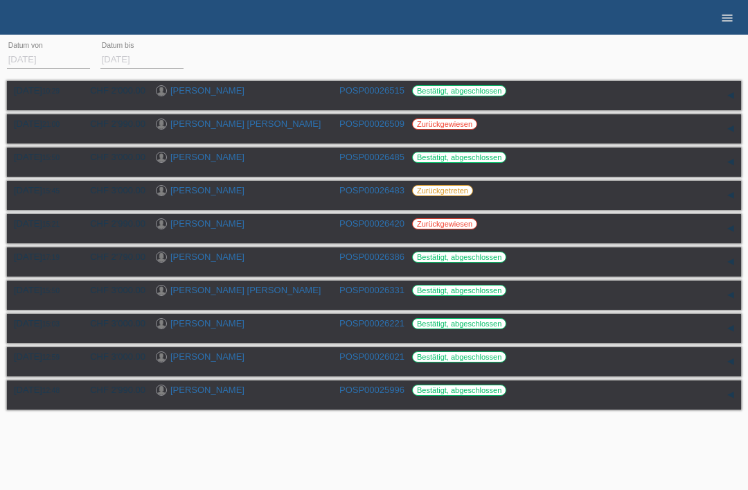
click at [728, 21] on icon "menu" at bounding box center [727, 18] width 14 height 14
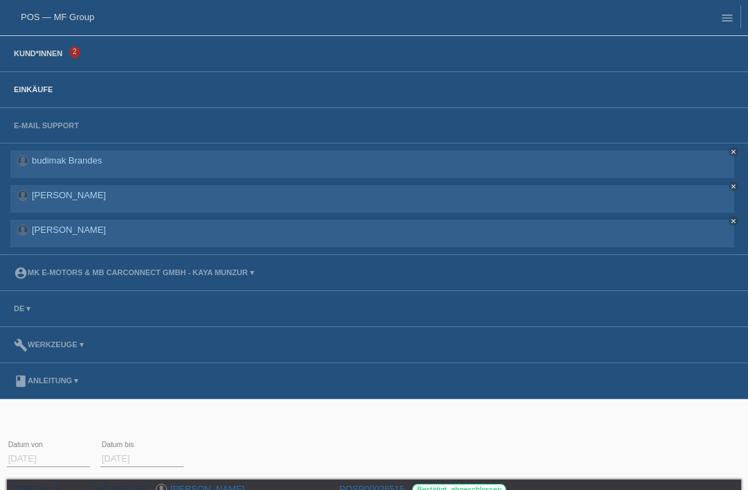
click at [28, 57] on link "Kund*innen" at bounding box center [38, 53] width 62 height 8
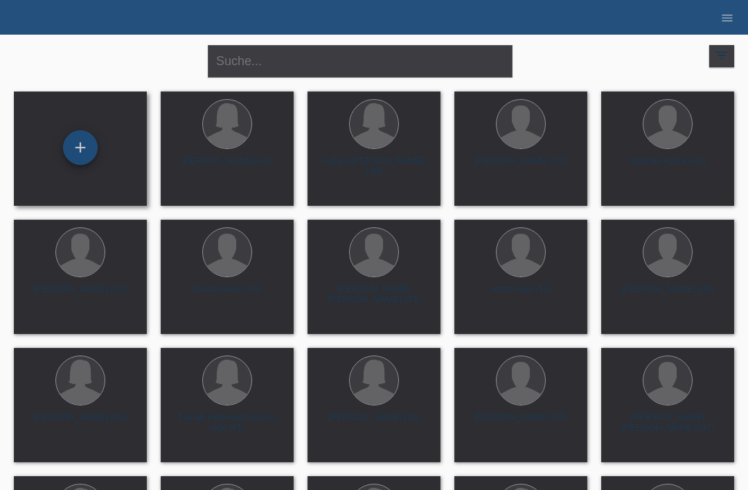
click at [76, 141] on div "+" at bounding box center [80, 148] width 33 height 24
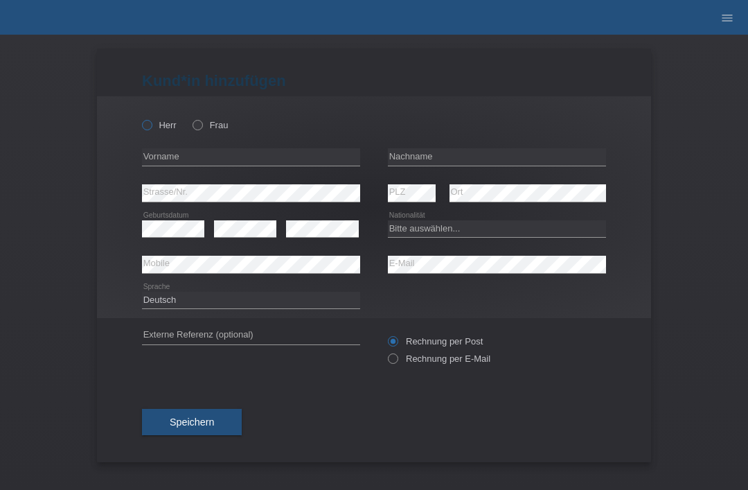
click at [144, 129] on input "Herr" at bounding box center [146, 124] width 9 height 9
radio input "true"
click at [423, 152] on input "text" at bounding box center [497, 156] width 218 height 17
type input "Kolaj"
click at [285, 163] on input "text" at bounding box center [251, 156] width 218 height 17
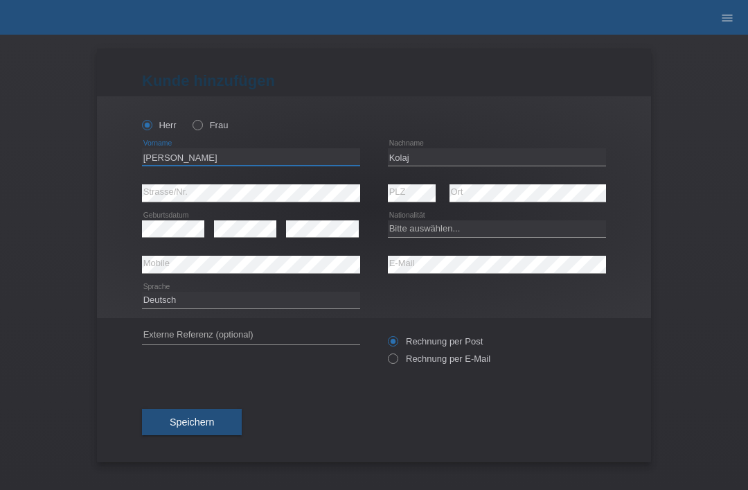
type input "[PERSON_NAME]"
click at [429, 232] on select "Bitte auswählen... Schweiz Deutschland Liechtenstein Österreich ------------ Af…" at bounding box center [497, 228] width 218 height 17
select select "XK"
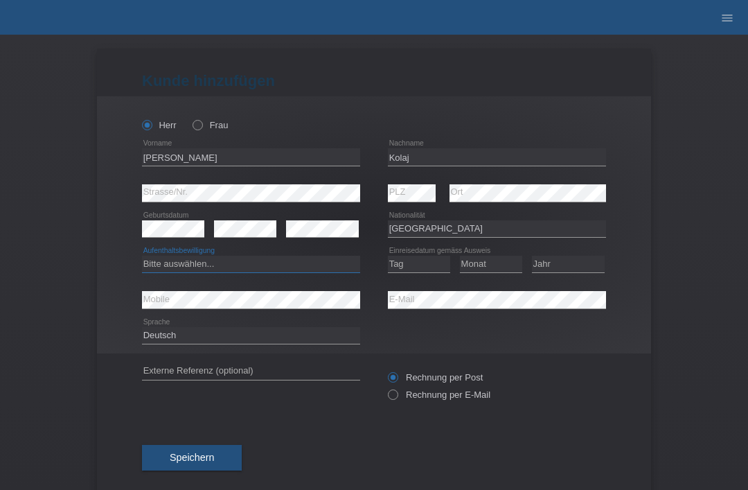
click at [195, 266] on select "Bitte auswählen... C B B - Flüchtlingsstatus Andere" at bounding box center [251, 264] width 218 height 17
select select "C"
click at [408, 247] on div "Bitte auswählen... Schweiz Deutschland Liechtenstein Österreich ------------ Af…" at bounding box center [497, 228] width 218 height 35
click at [411, 258] on select "Tag 01 02 03 04 05 06 07 08 09 10 11" at bounding box center [419, 264] width 62 height 17
select select "11"
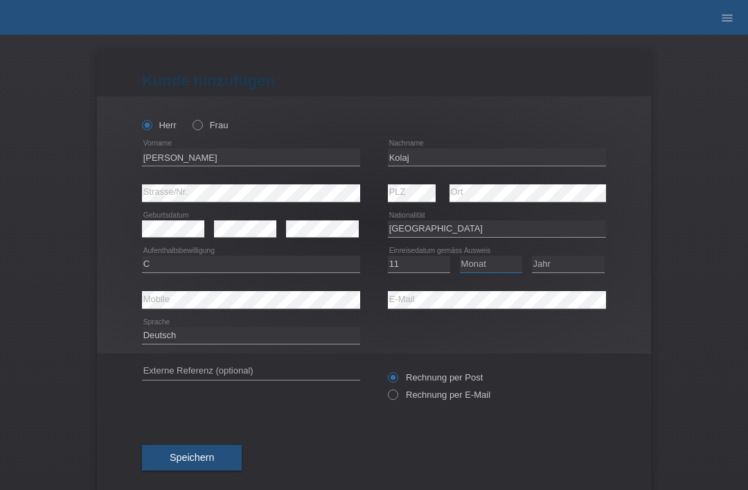
click at [479, 259] on select "Monat 01 02 03 04 05 06 07 08 09 10 11" at bounding box center [491, 264] width 62 height 17
select select "02"
click at [564, 272] on select "Jahr 2025 2024 2023 2022 2021 2020 2019 2018 2017 2016 2015 2014 2013 2012 2011…" at bounding box center [568, 264] width 73 height 17
select select "2005"
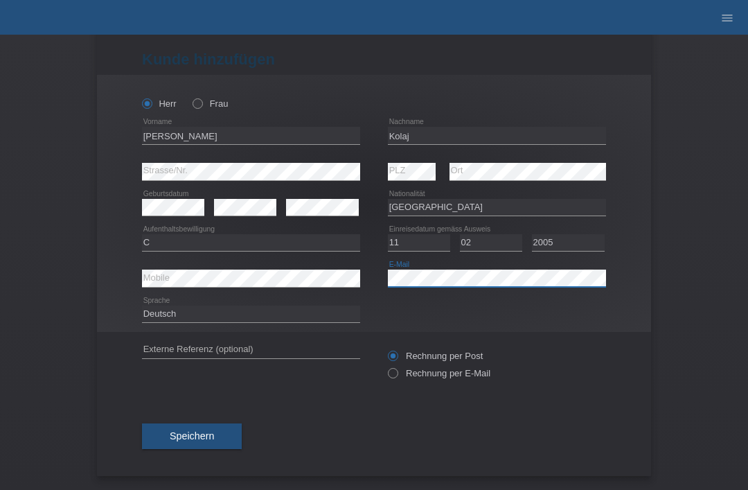
scroll to position [27, 0]
click at [188, 105] on div "Herr Frau" at bounding box center [251, 103] width 218 height 28
click at [207, 90] on div "Herr Frau" at bounding box center [251, 103] width 218 height 28
click at [205, 98] on label "Frau" at bounding box center [210, 103] width 35 height 10
click at [202, 98] on input "Frau" at bounding box center [197, 102] width 9 height 9
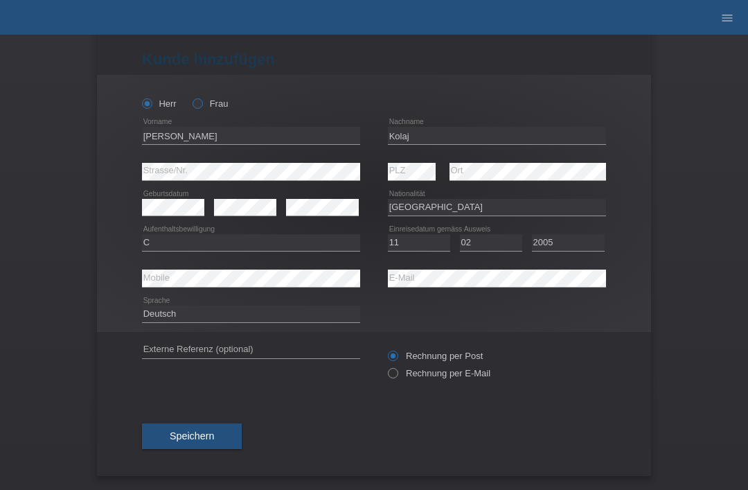
radio input "true"
click at [208, 101] on label "Frau" at bounding box center [210, 103] width 35 height 10
click at [202, 101] on input "Frau" at bounding box center [197, 102] width 9 height 9
click at [202, 438] on span "Speichern" at bounding box center [192, 435] width 44 height 11
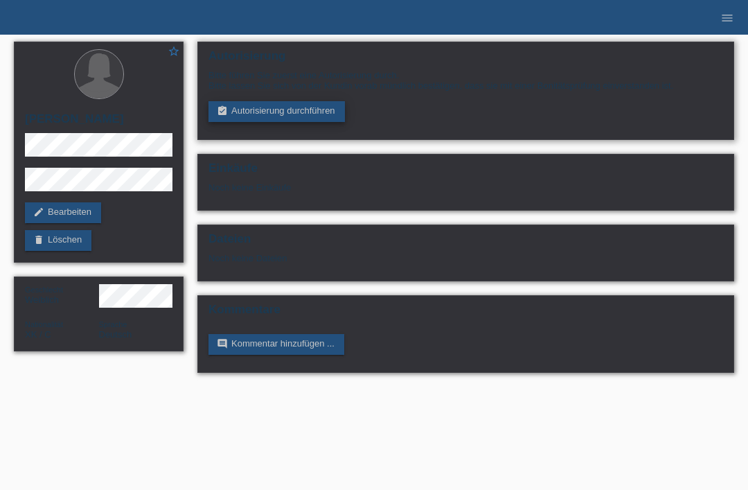
click at [254, 112] on link "assignment_turned_in Autorisierung durchführen" at bounding box center [277, 111] width 136 height 21
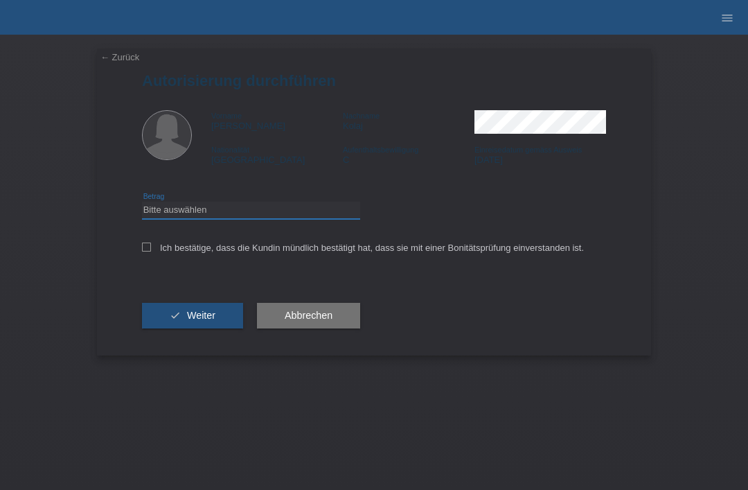
click at [183, 215] on select "Bitte auswählen CHF 1.00 - CHF 499.00 CHF 500.00 - CHF 1'999.00 CHF 2'000.00 - …" at bounding box center [251, 210] width 218 height 17
select select "3"
click at [138, 254] on div "← Zurück Autorisierung durchführen Vorname [PERSON_NAME] Nachname [PERSON_NAME]…" at bounding box center [374, 201] width 554 height 307
click at [144, 247] on icon at bounding box center [146, 246] width 9 height 9
click at [144, 247] on input "Ich bestätige, dass die Kundin mündlich bestätigt hat, dass sie mit einer Bonit…" at bounding box center [146, 246] width 9 height 9
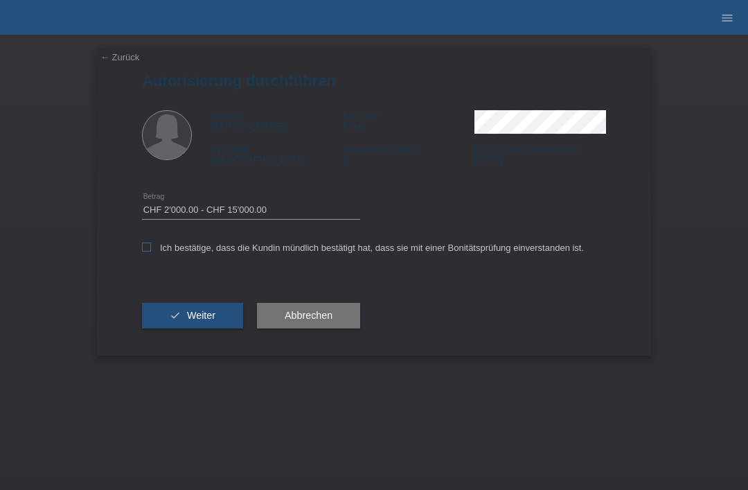
checkbox input "true"
click at [161, 321] on button "check Weiter" at bounding box center [192, 316] width 101 height 26
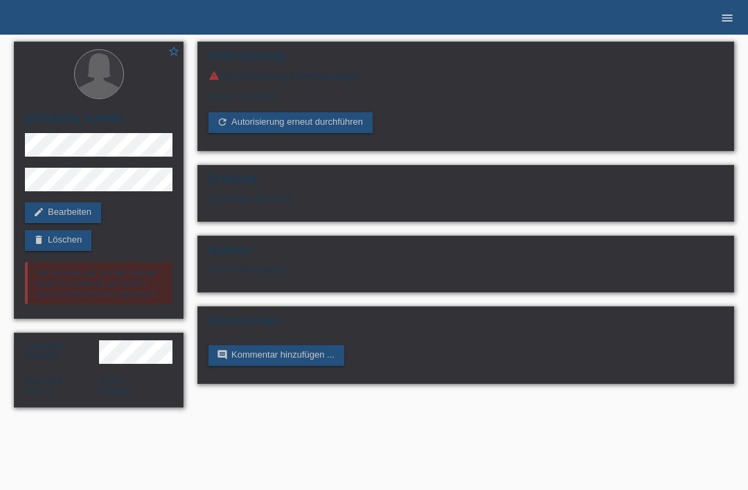
click at [725, 19] on icon "menu" at bounding box center [727, 18] width 14 height 14
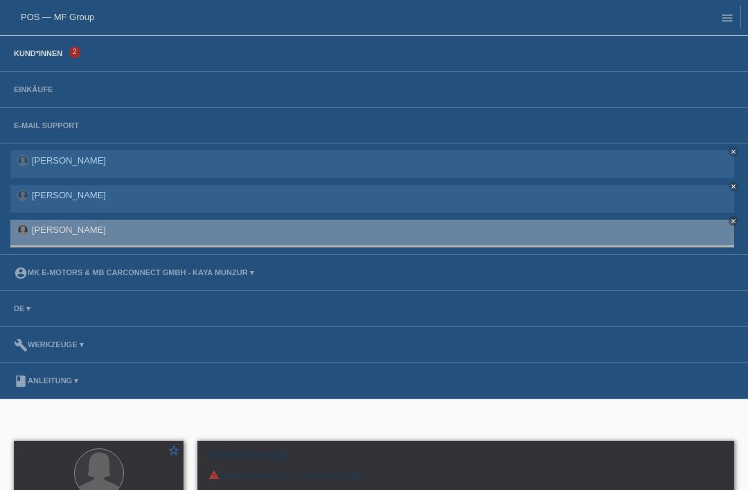
click at [29, 55] on link "Kund*innen" at bounding box center [38, 53] width 62 height 8
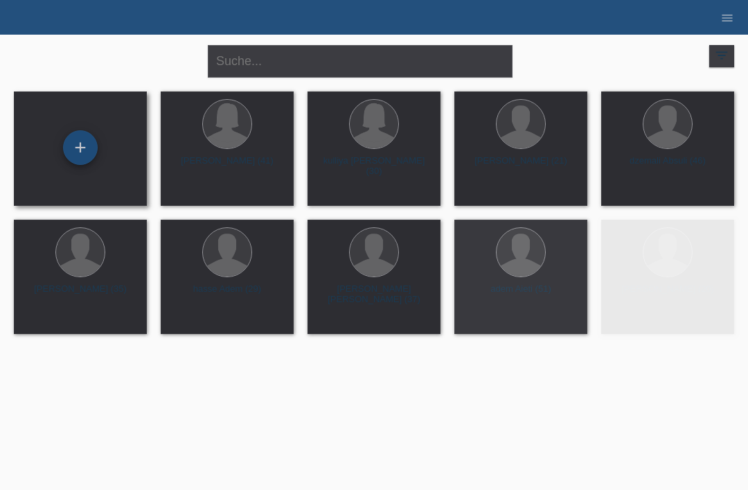
click at [79, 147] on div "+" at bounding box center [80, 148] width 33 height 24
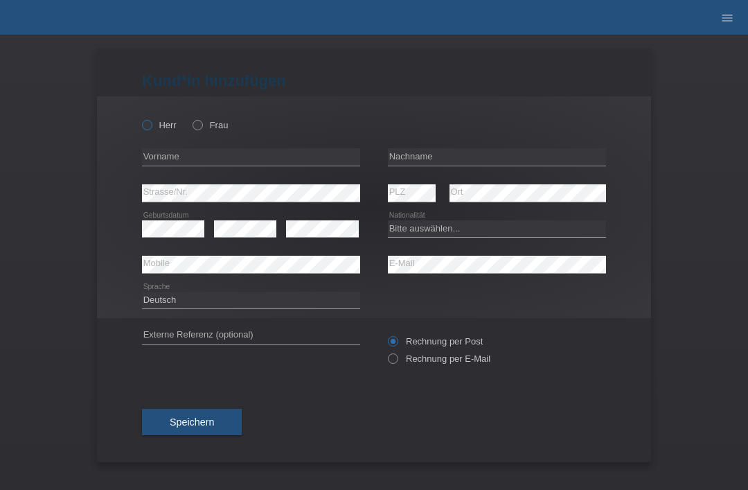
click at [140, 118] on icon at bounding box center [140, 118] width 0 height 0
click at [143, 127] on input "Herr" at bounding box center [146, 124] width 9 height 9
radio input "true"
click at [416, 155] on input "text" at bounding box center [497, 156] width 218 height 17
